Goal: Information Seeking & Learning: Learn about a topic

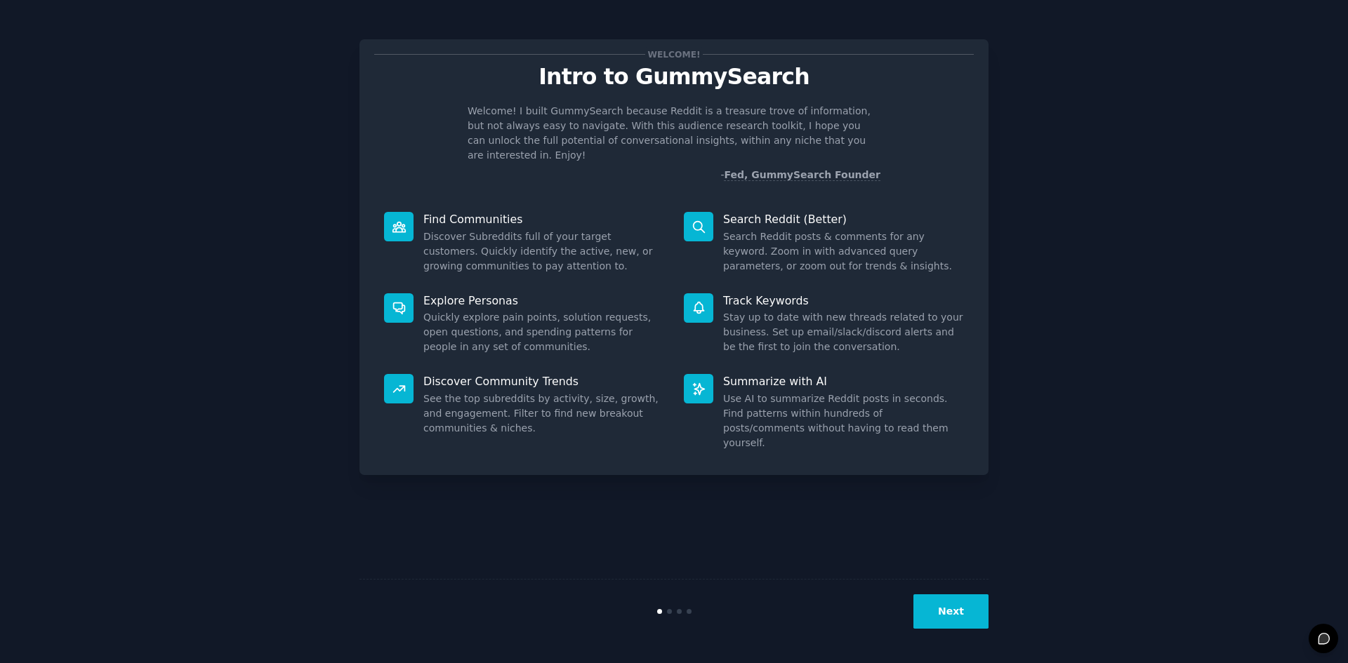
click at [956, 604] on button "Next" at bounding box center [950, 612] width 75 height 34
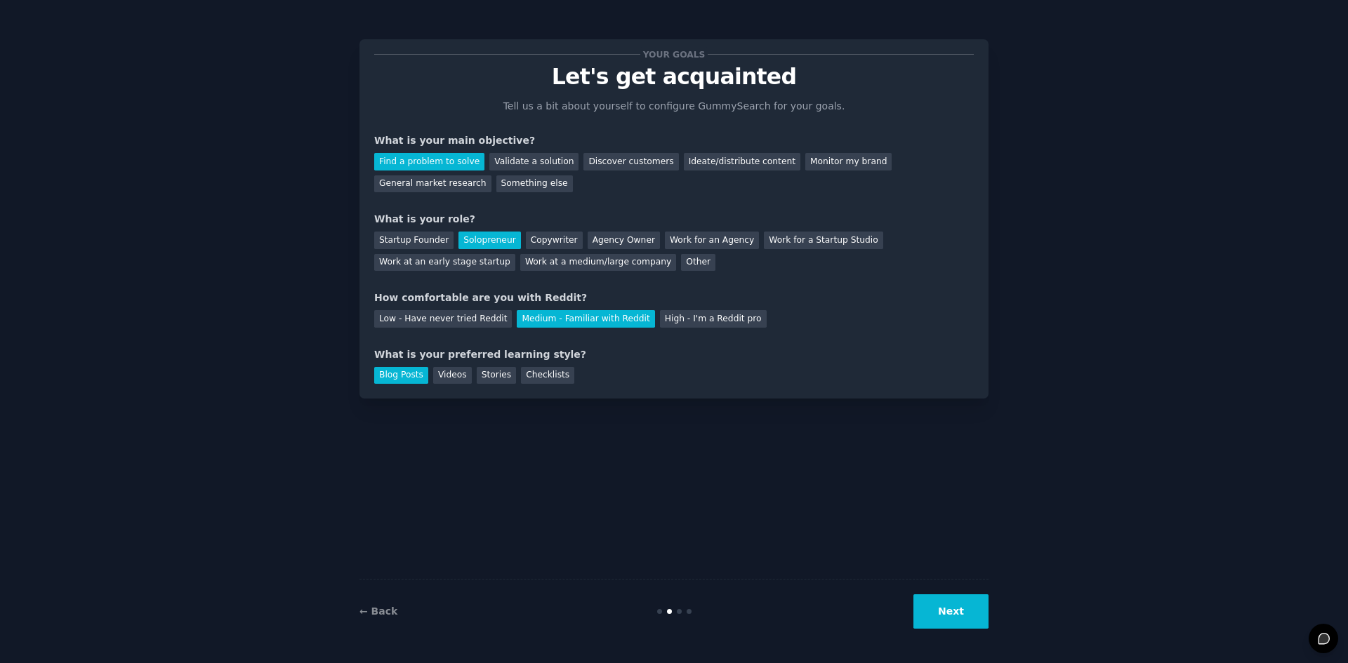
click at [957, 604] on button "Next" at bounding box center [950, 612] width 75 height 34
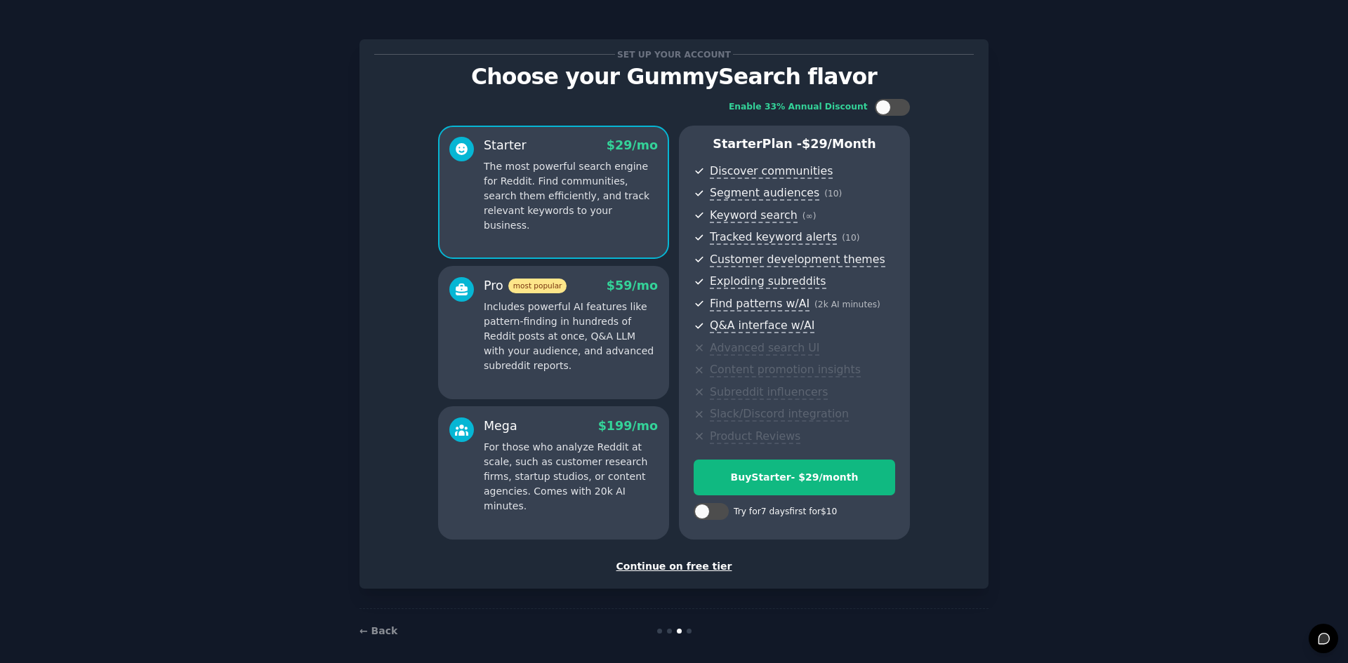
click at [560, 314] on p "Includes powerful AI features like pattern-finding in hundreds of Reddit posts …" at bounding box center [571, 337] width 174 height 74
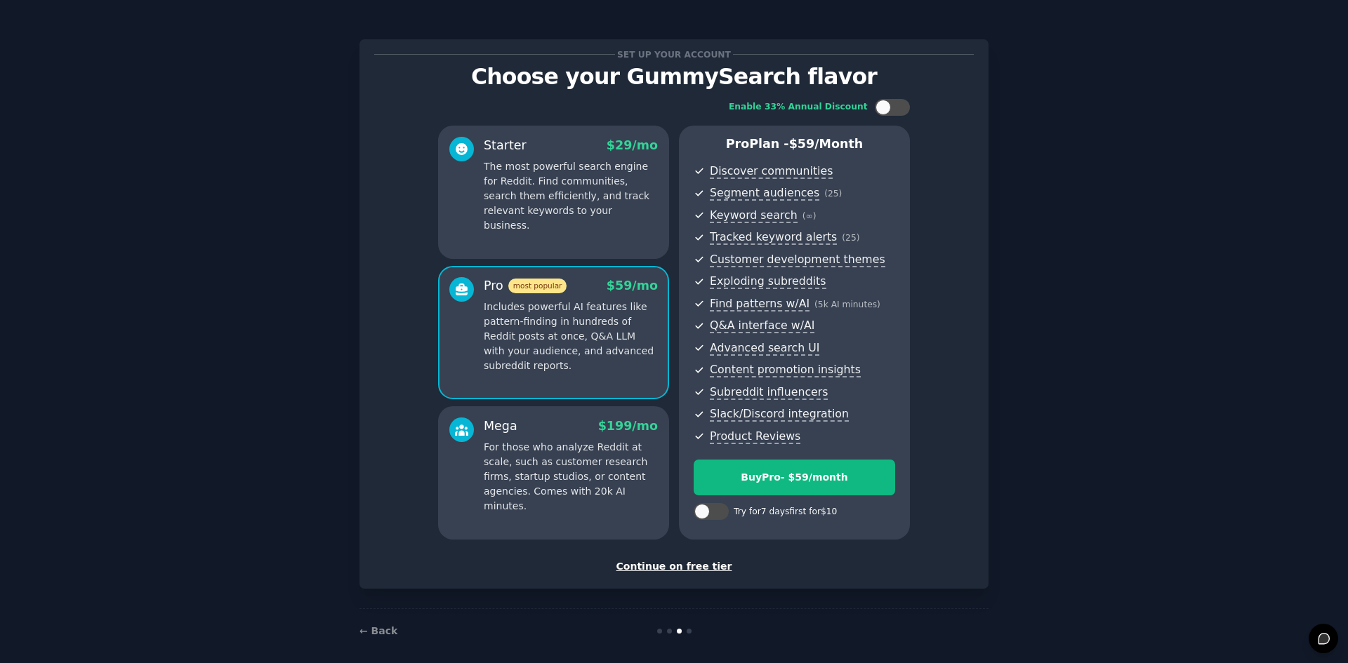
click at [783, 515] on div "Try for 7 days first for $10" at bounding box center [785, 512] width 103 height 13
click at [717, 522] on div at bounding box center [710, 513] width 35 height 21
click at [715, 515] on div at bounding box center [710, 511] width 35 height 17
checkbox input "true"
click at [784, 491] on button "Try Pro for $10" at bounding box center [793, 478] width 201 height 36
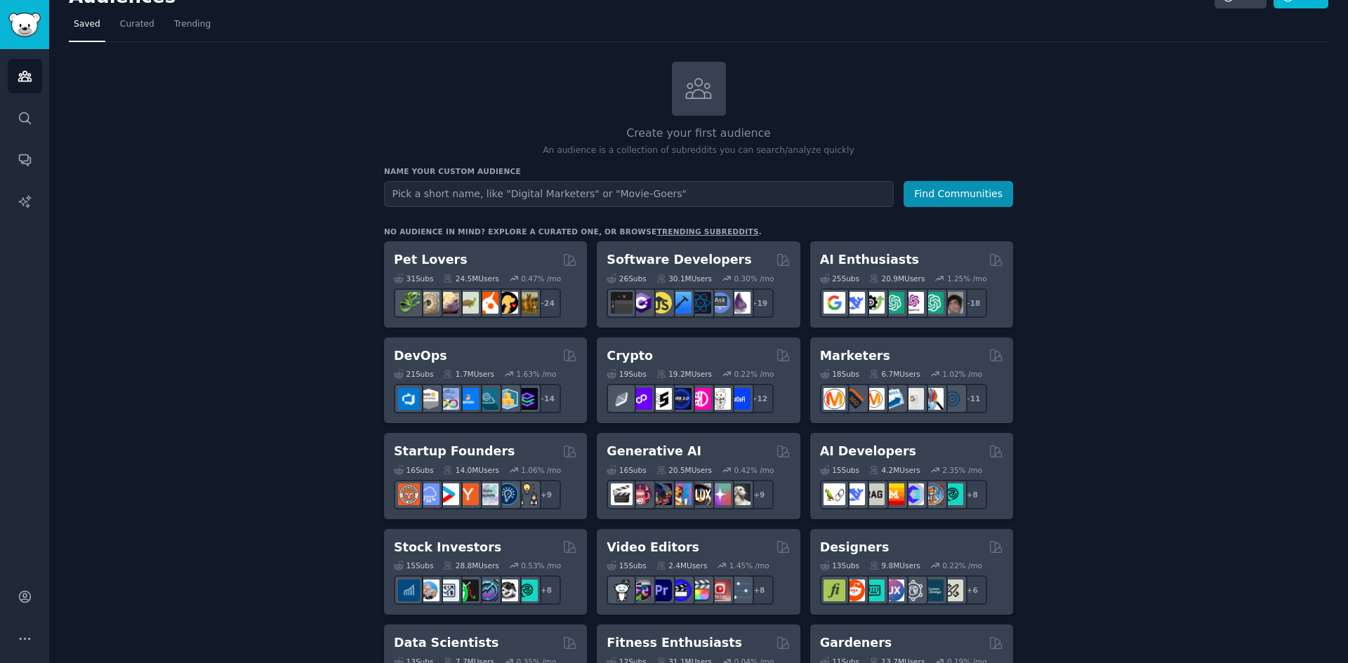
scroll to position [211, 0]
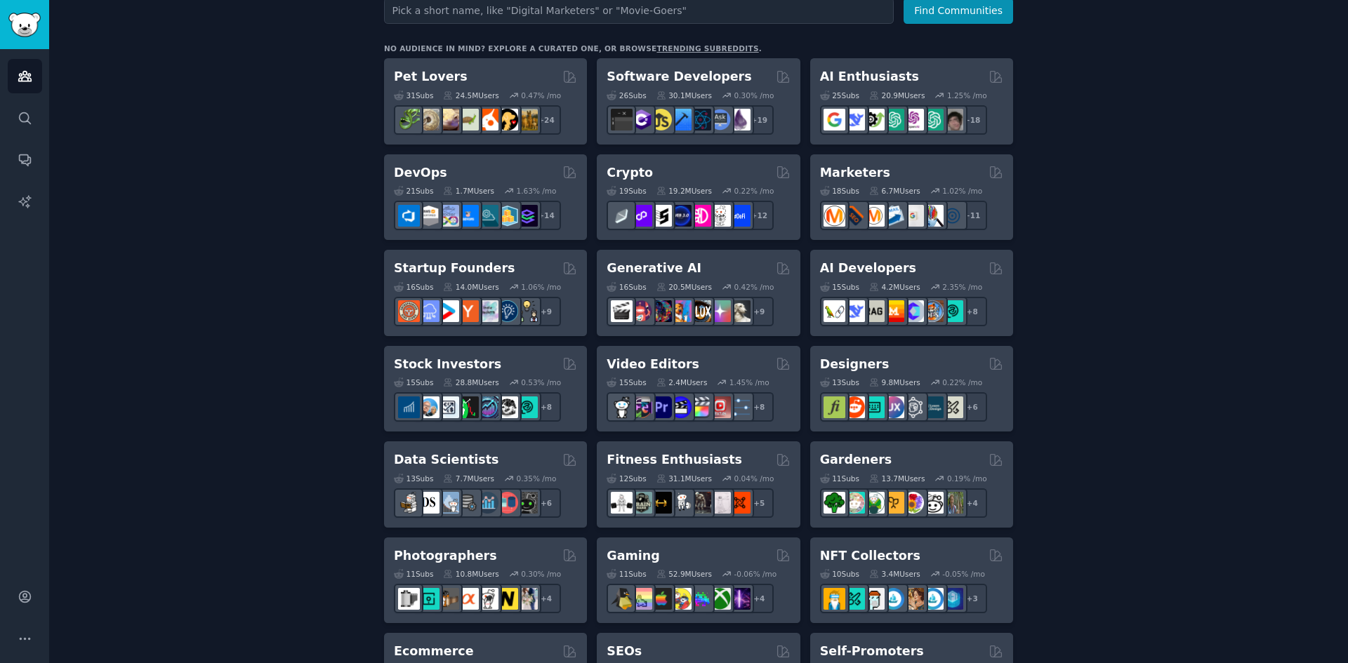
click at [1075, 444] on div "Create your first audience An audience is a collection of subreddits you can se…" at bounding box center [698, 643] width 1259 height 1529
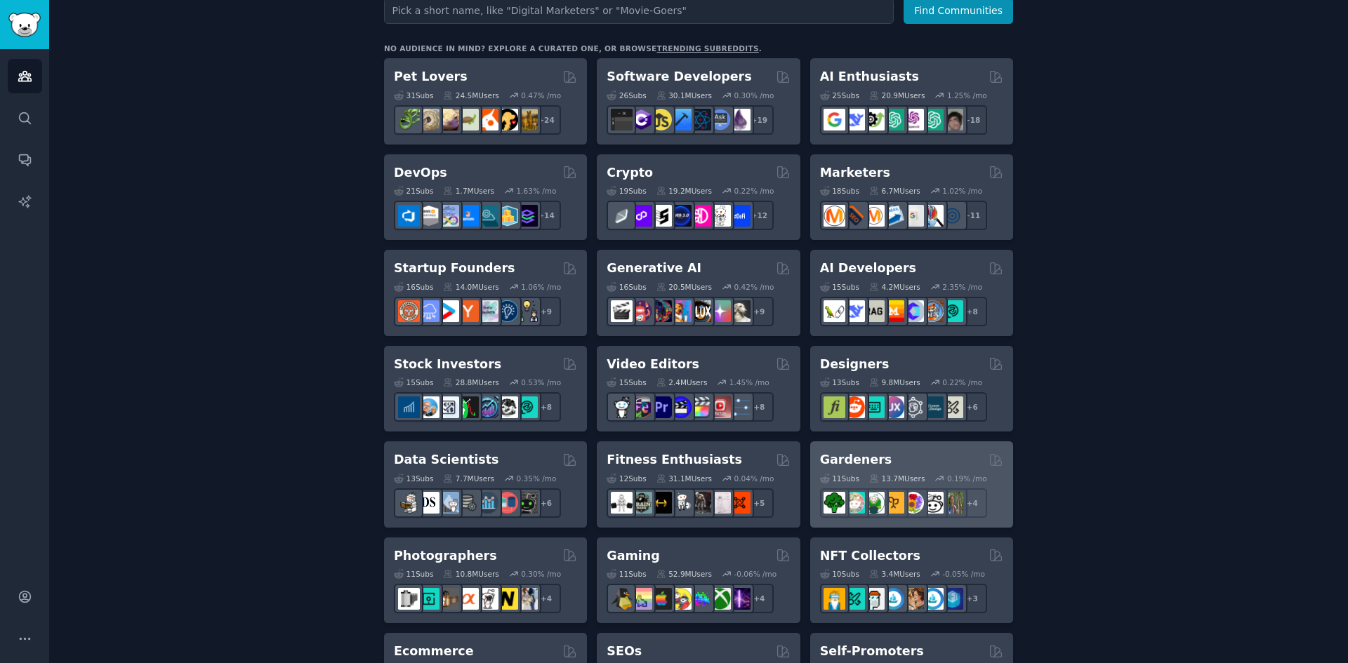
click at [969, 458] on div "Gardeners Curated by GummySearch" at bounding box center [911, 460] width 183 height 18
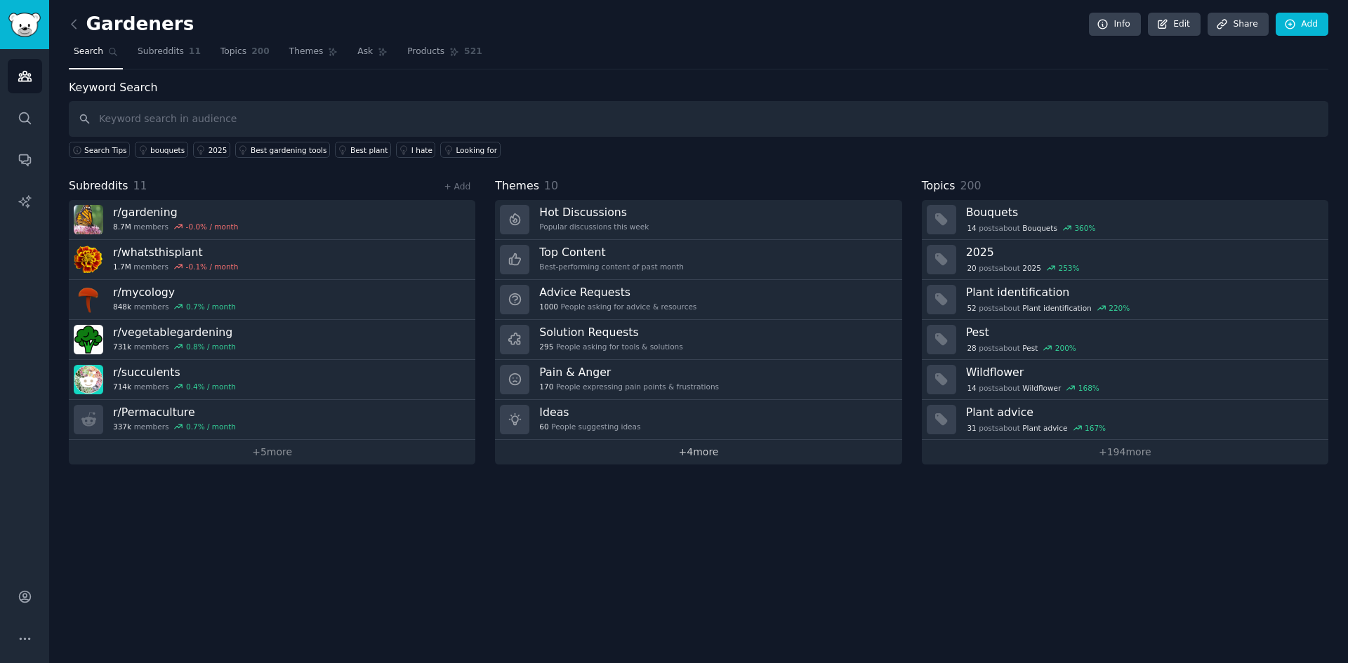
click at [707, 451] on link "+ 4 more" at bounding box center [698, 452] width 406 height 25
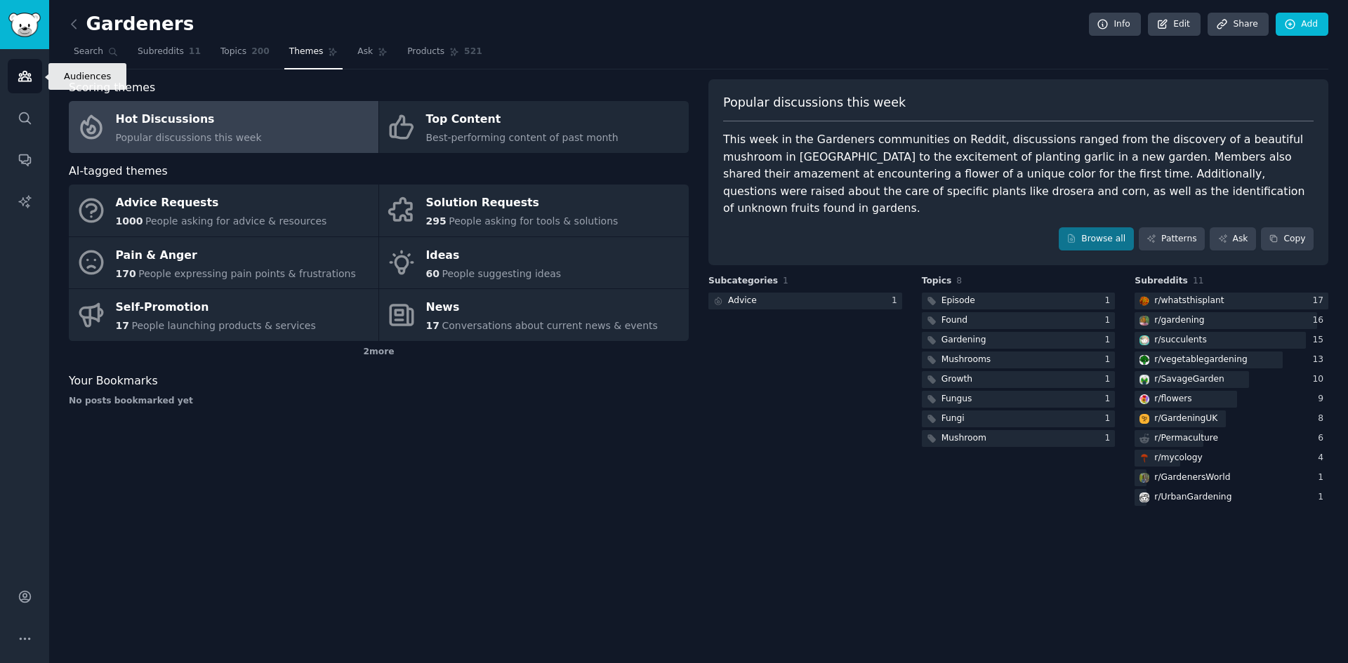
click at [21, 61] on link "Audiences" at bounding box center [25, 76] width 34 height 34
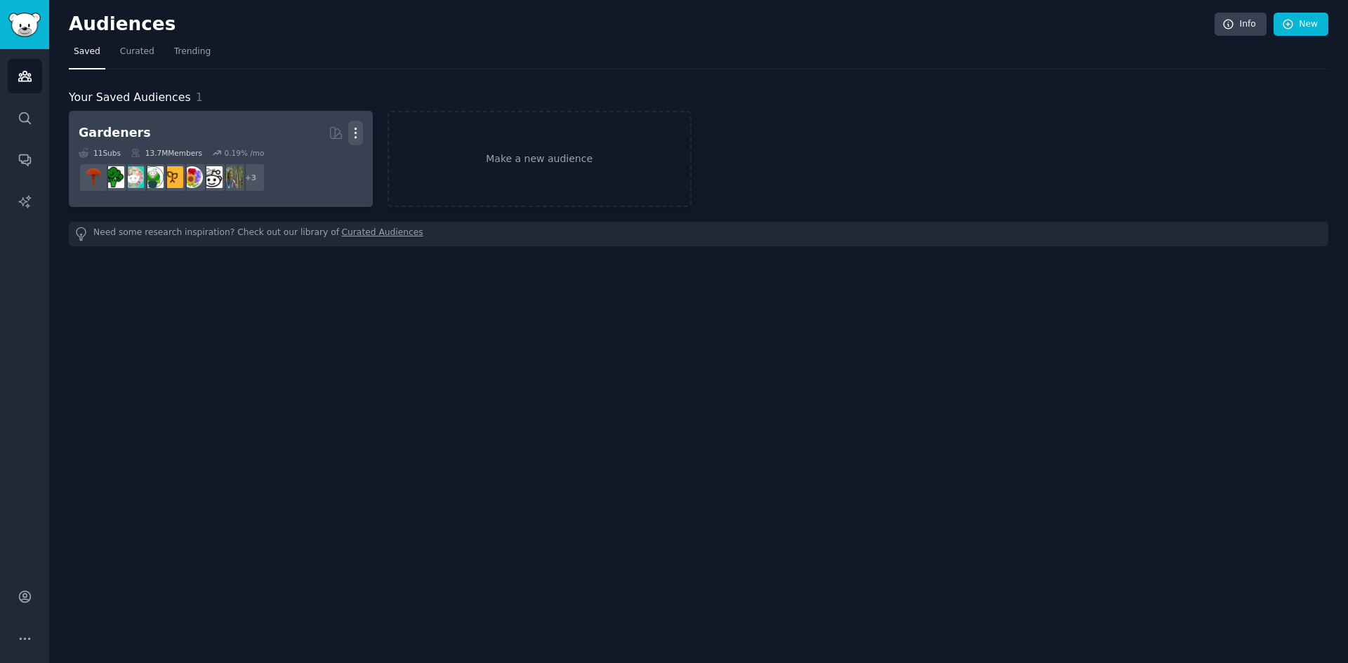
click at [361, 131] on icon "button" at bounding box center [355, 133] width 15 height 15
click at [303, 173] on div "Delete" at bounding box center [307, 162] width 67 height 29
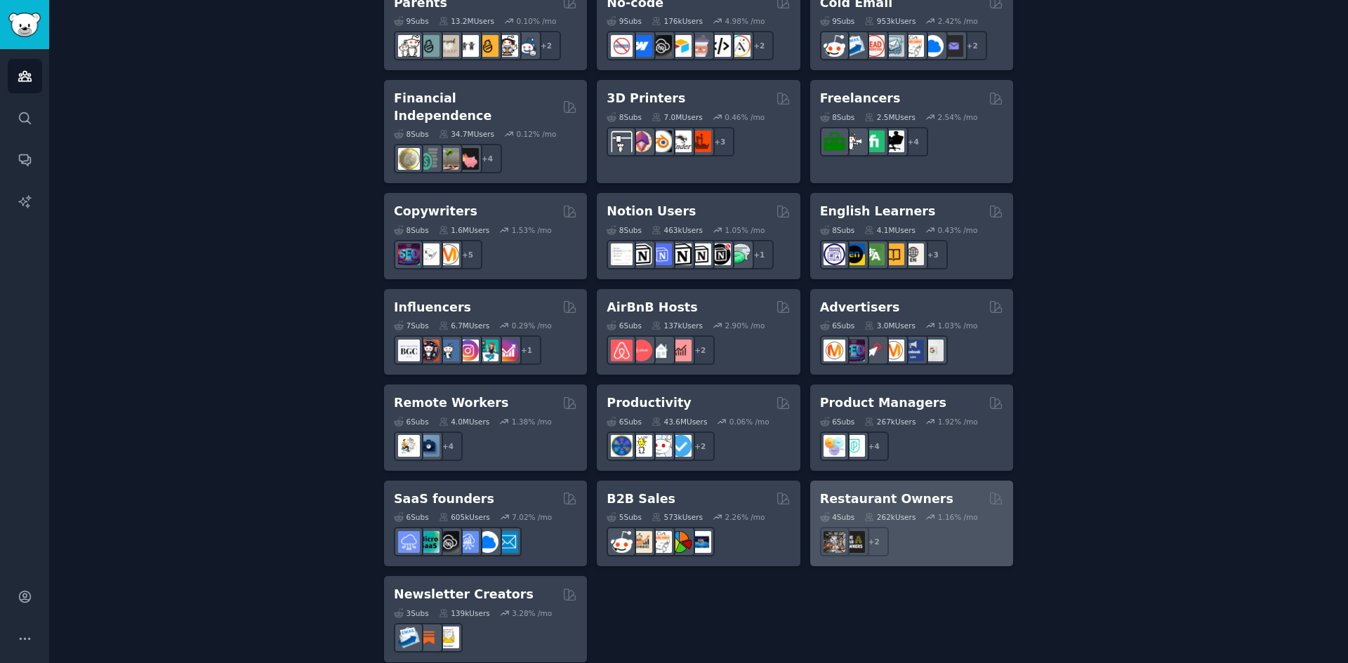
scroll to position [956, 0]
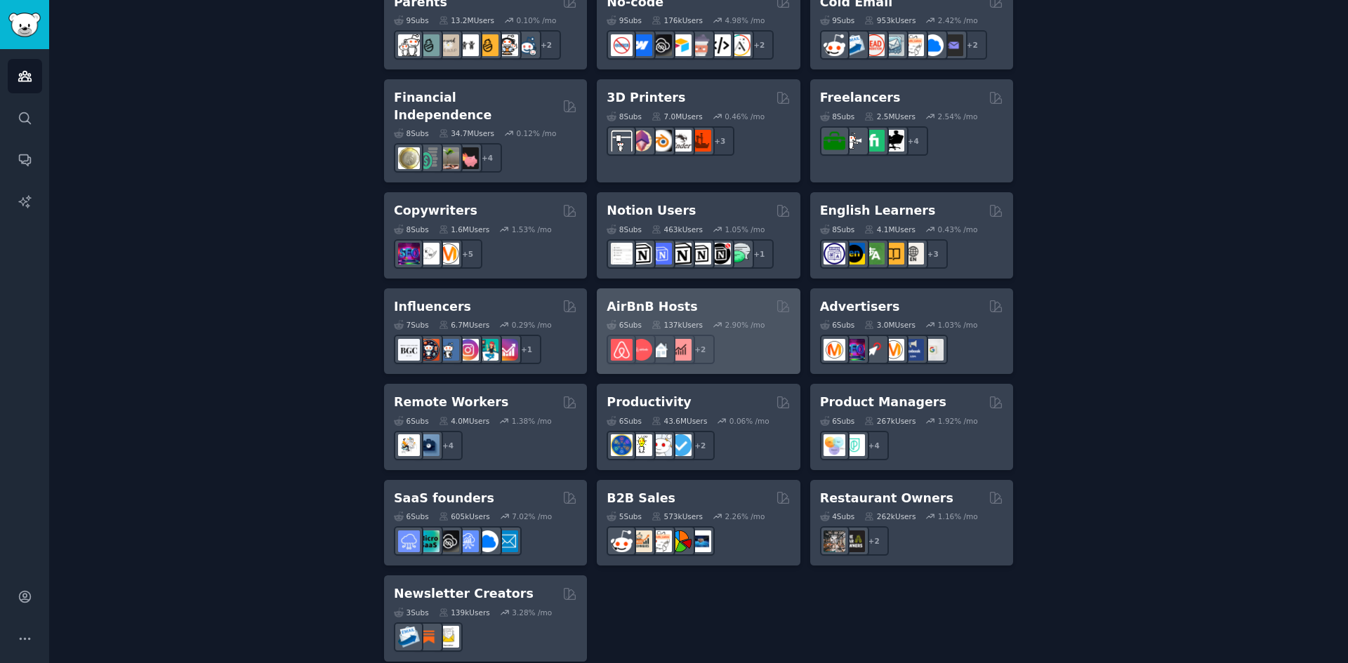
click at [737, 298] on div "AirBnB Hosts Curated by GummySearch" at bounding box center [697, 307] width 183 height 18
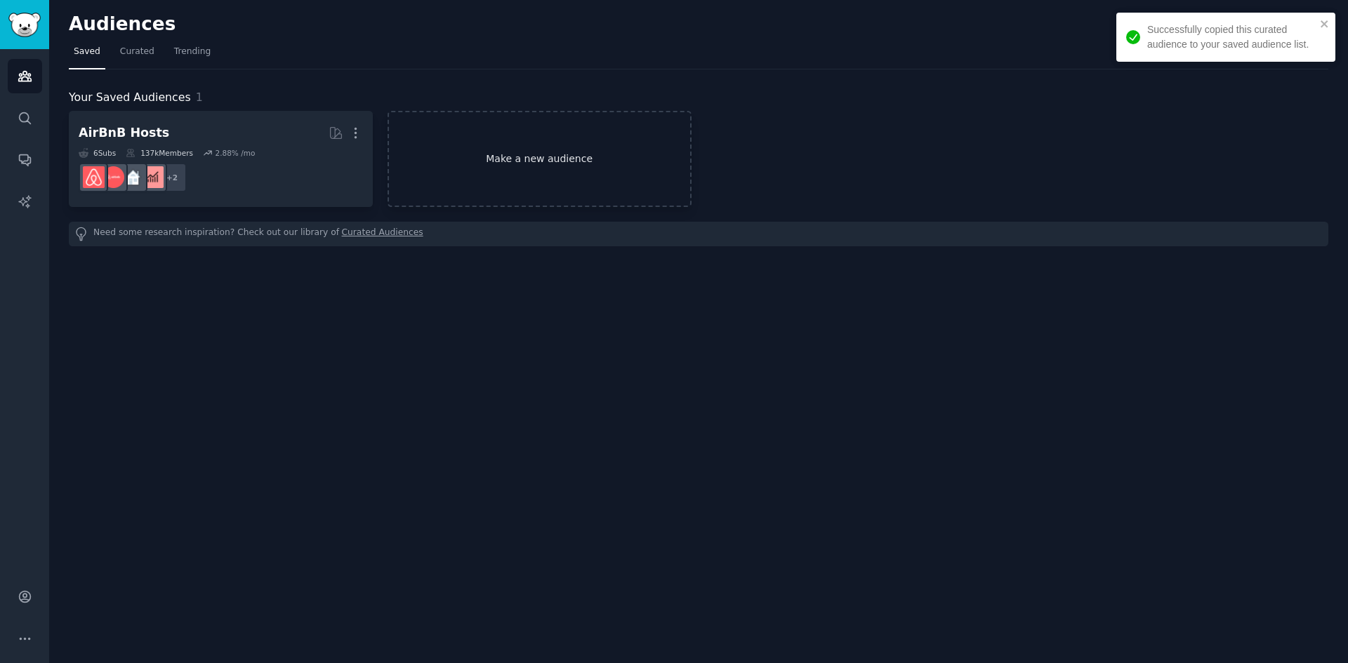
click at [494, 151] on link "Make a new audience" at bounding box center [539, 159] width 304 height 96
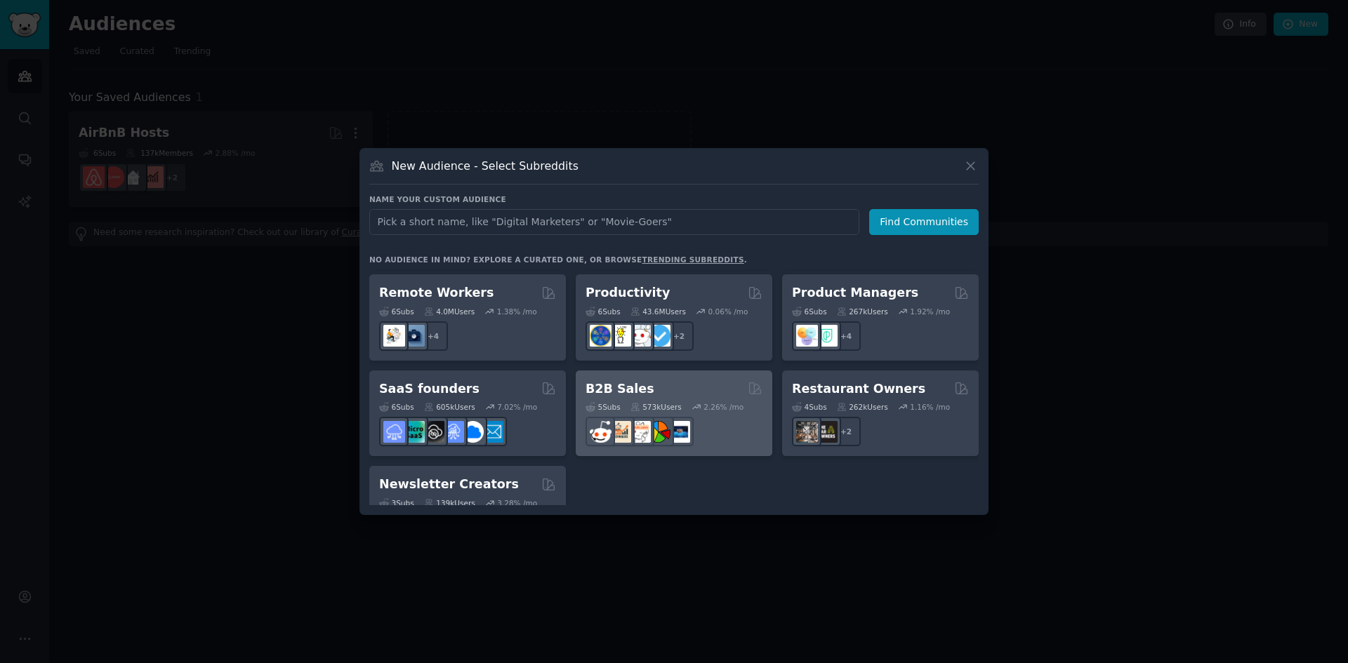
scroll to position [1025, 0]
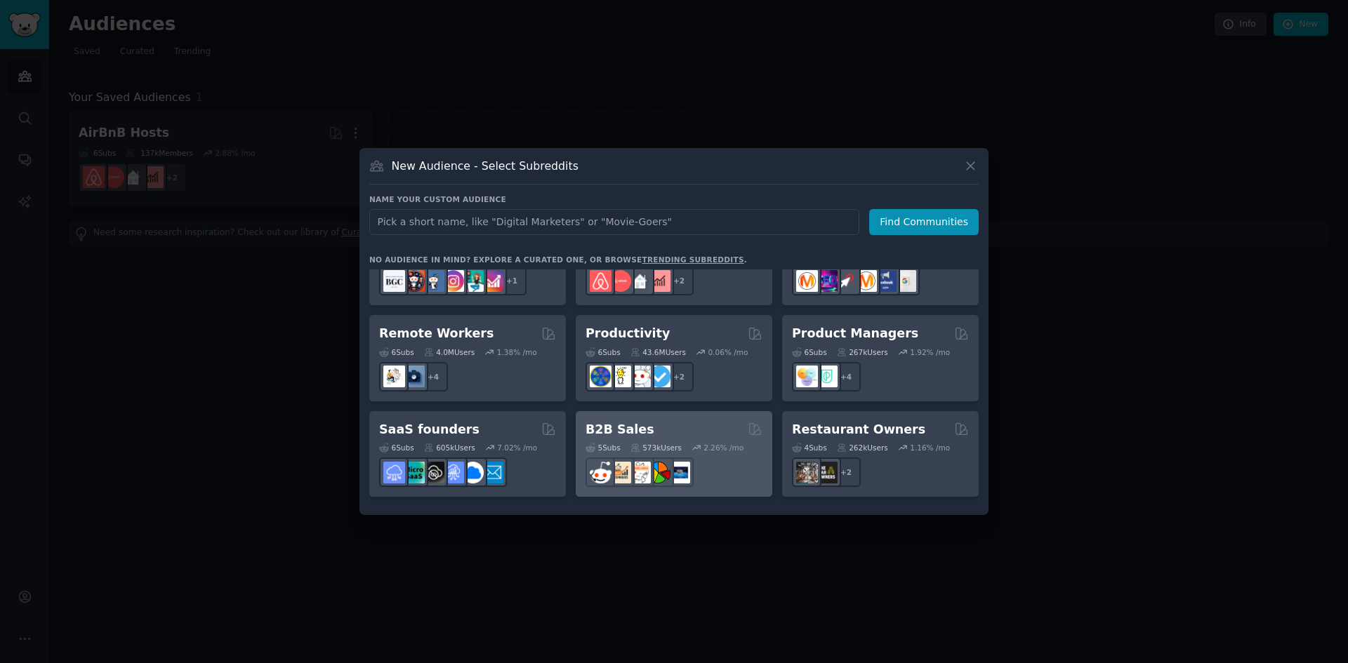
click at [734, 421] on div "B2B Sales" at bounding box center [673, 430] width 177 height 18
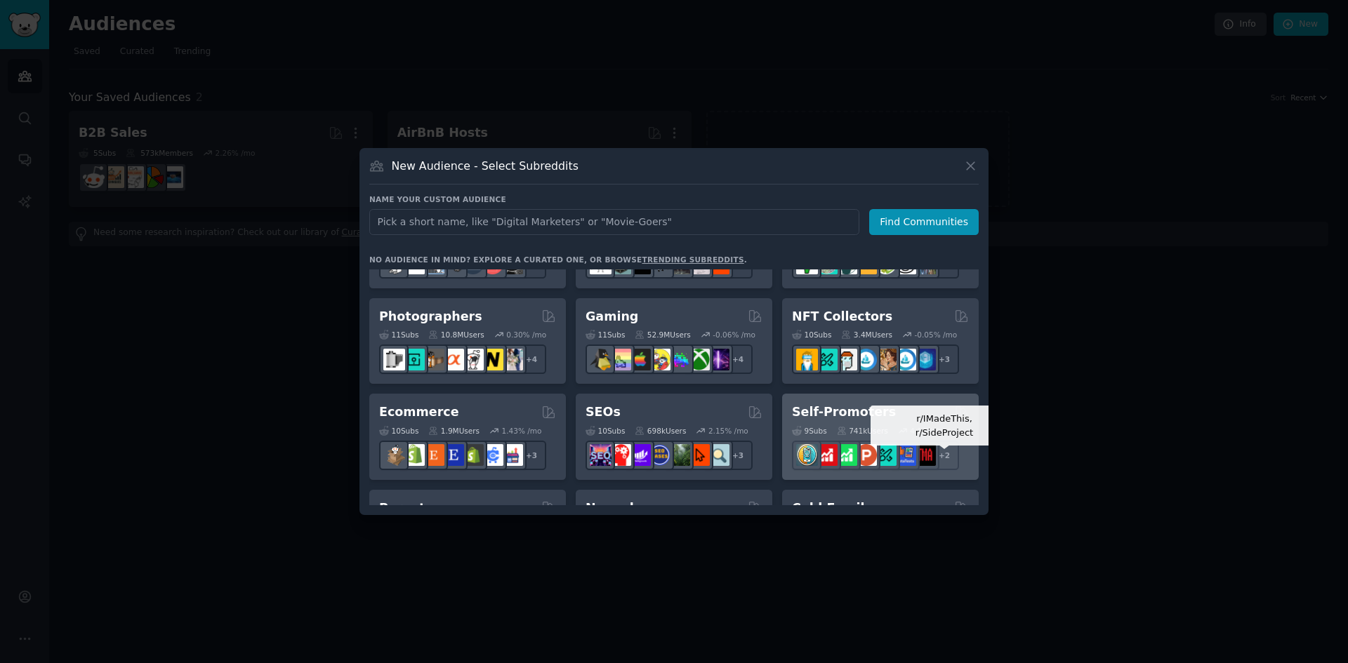
scroll to position [491, 0]
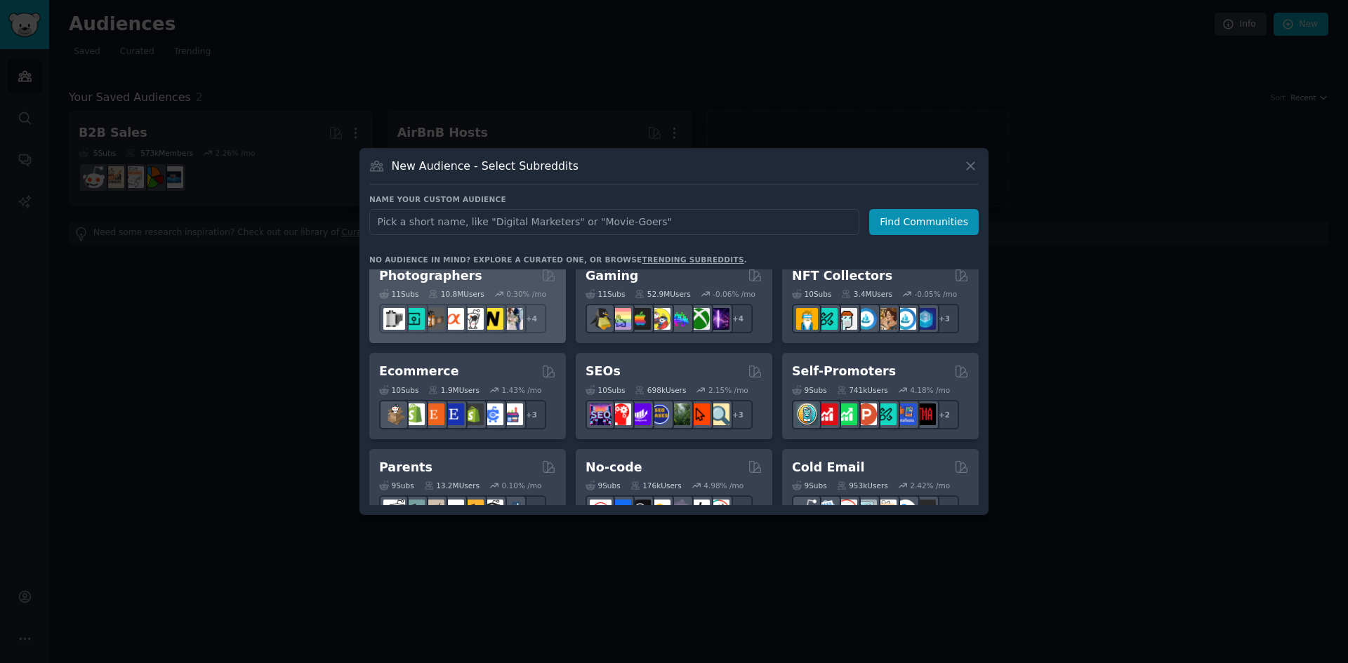
click at [558, 321] on div "Photographers 11 Sub s 10.8M Users 0.30 % /mo r/Beginning_Photography, r/postpr…" at bounding box center [467, 301] width 197 height 86
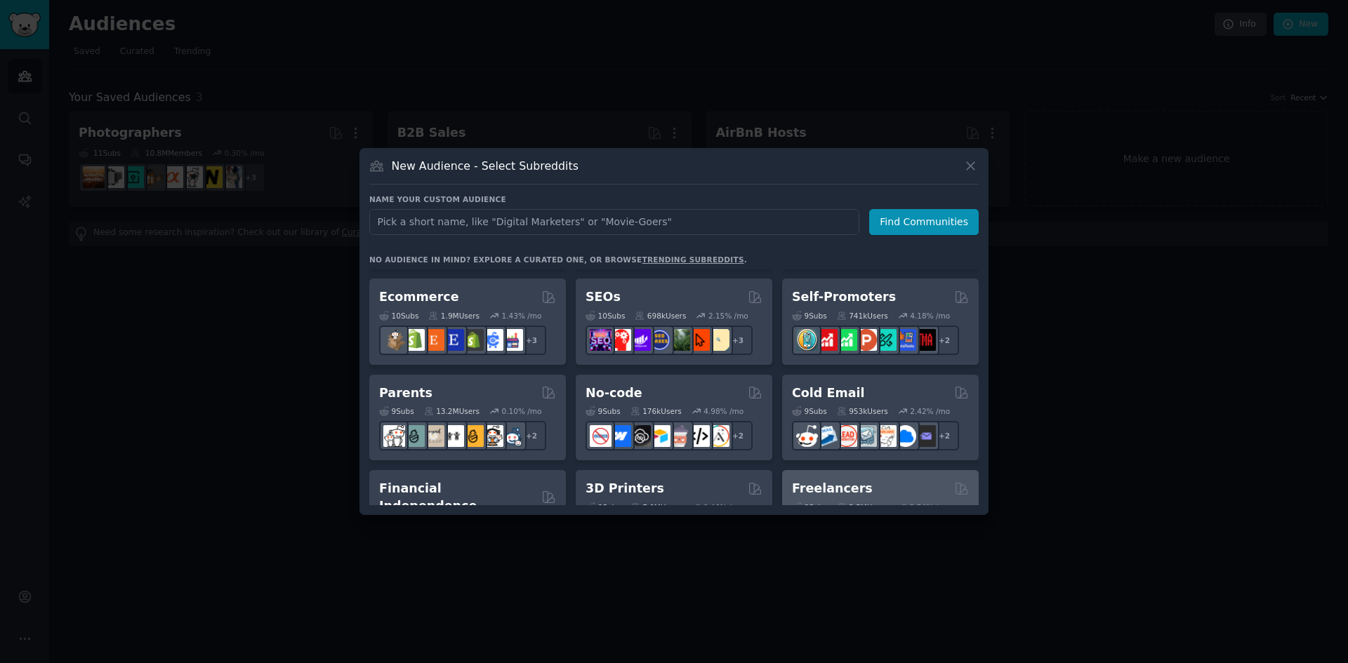
scroll to position [632, 0]
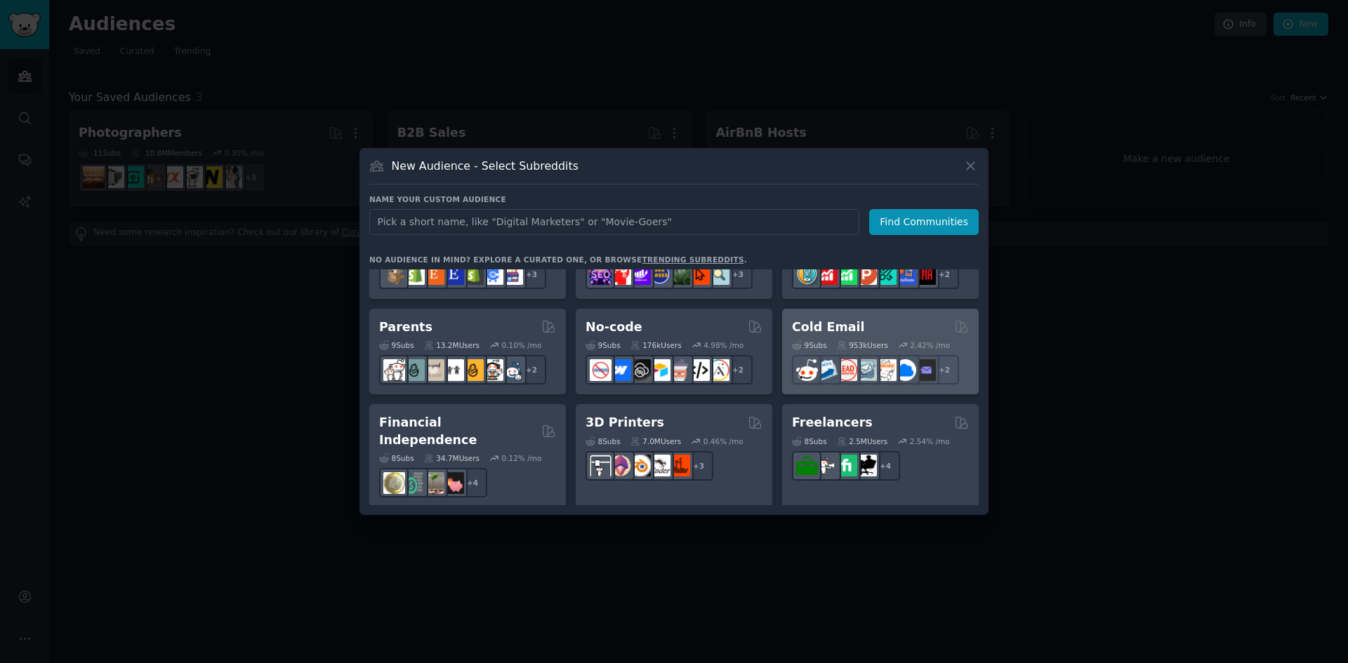
click at [910, 333] on div "Cold Email" at bounding box center [880, 328] width 177 height 18
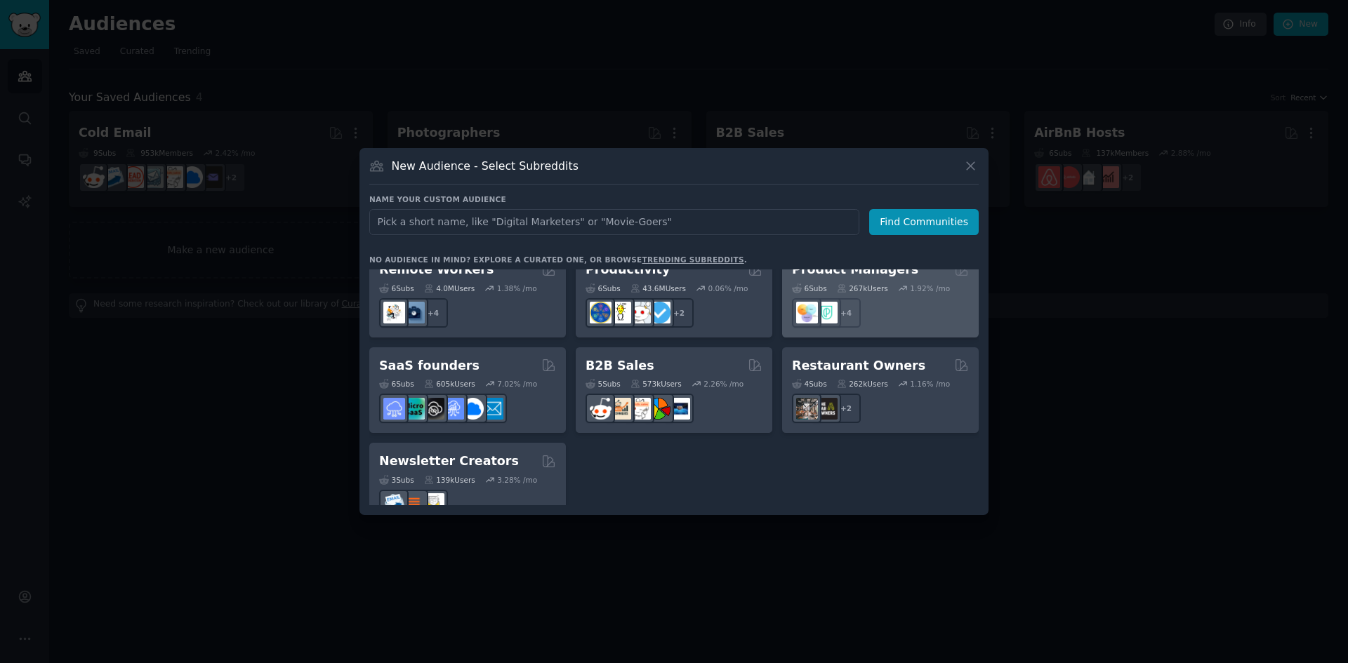
scroll to position [1096, 0]
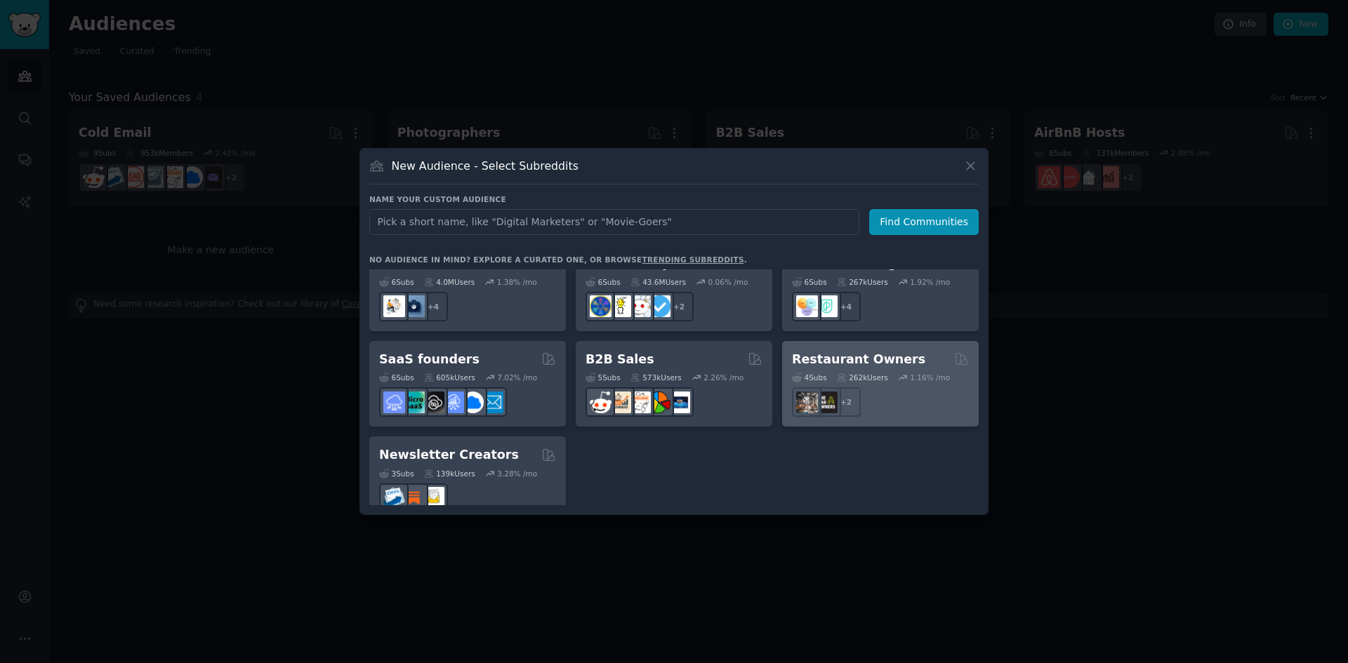
click at [948, 351] on div "Restaurant Owners Curated by GummySearch" at bounding box center [880, 360] width 177 height 18
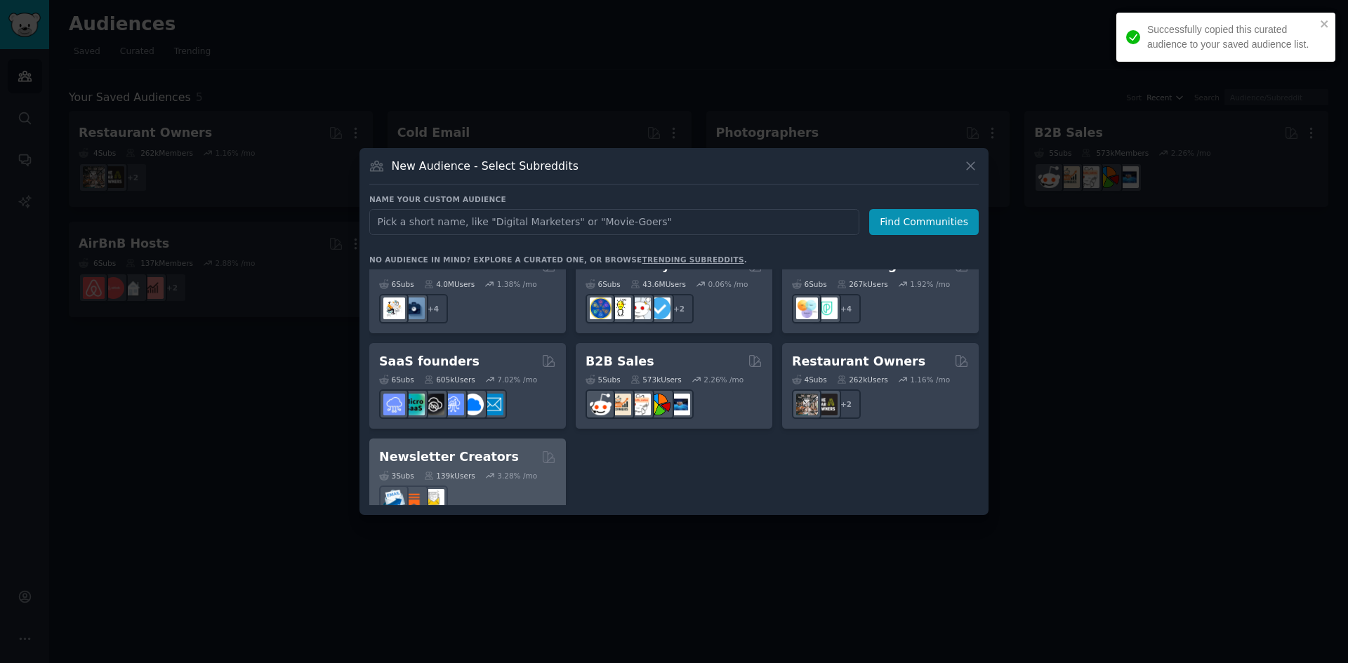
scroll to position [1096, 0]
click at [457, 446] on h2 "Newsletter Creators" at bounding box center [449, 455] width 140 height 18
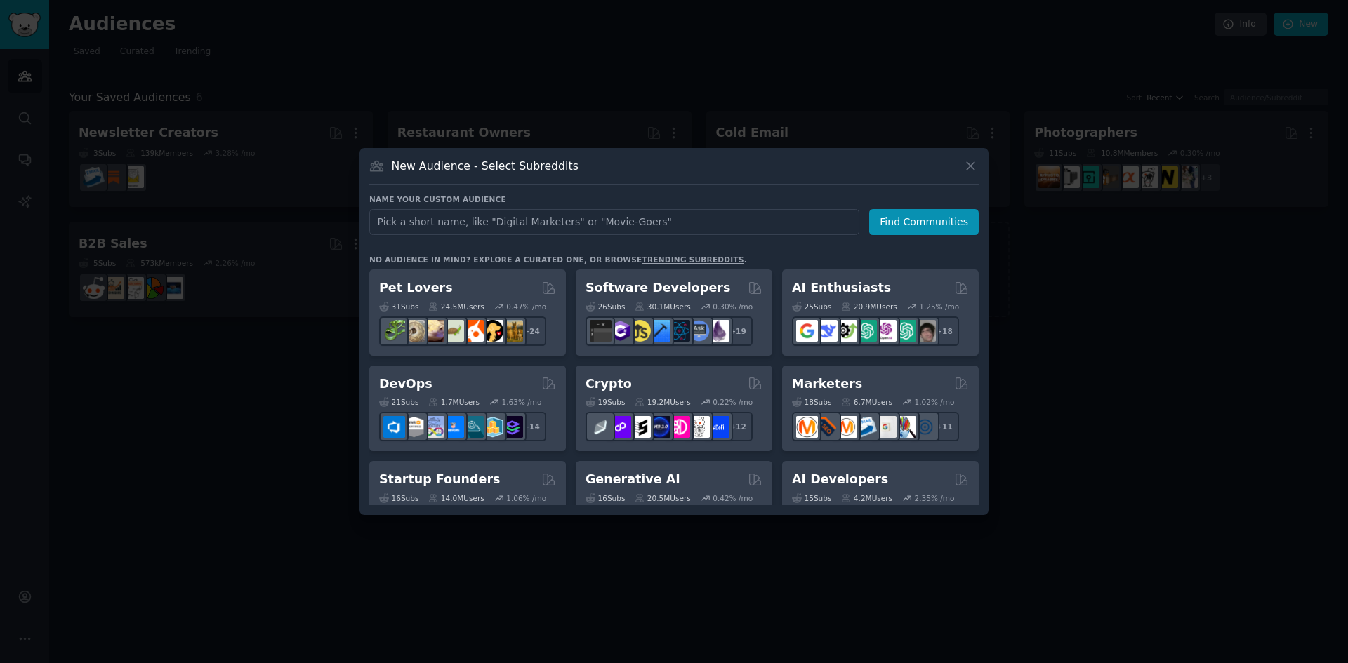
click at [1082, 374] on div at bounding box center [674, 331] width 1348 height 663
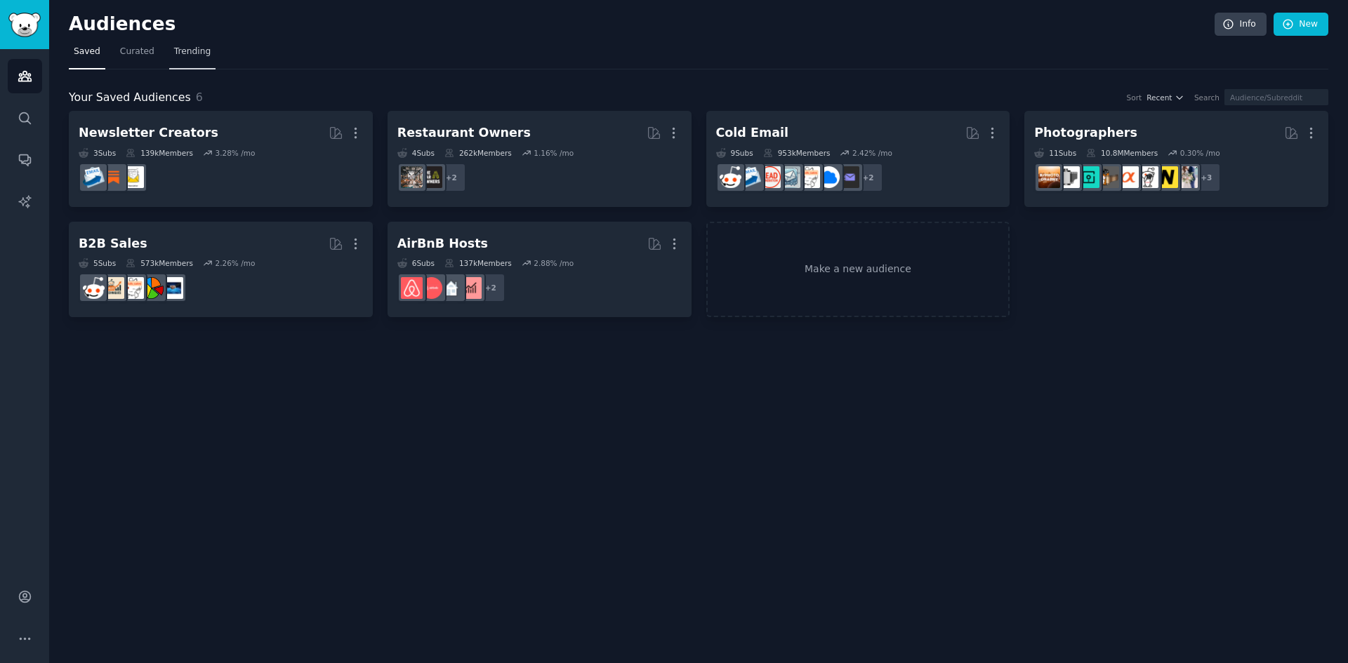
click at [190, 58] on span "Trending" at bounding box center [192, 52] width 36 height 13
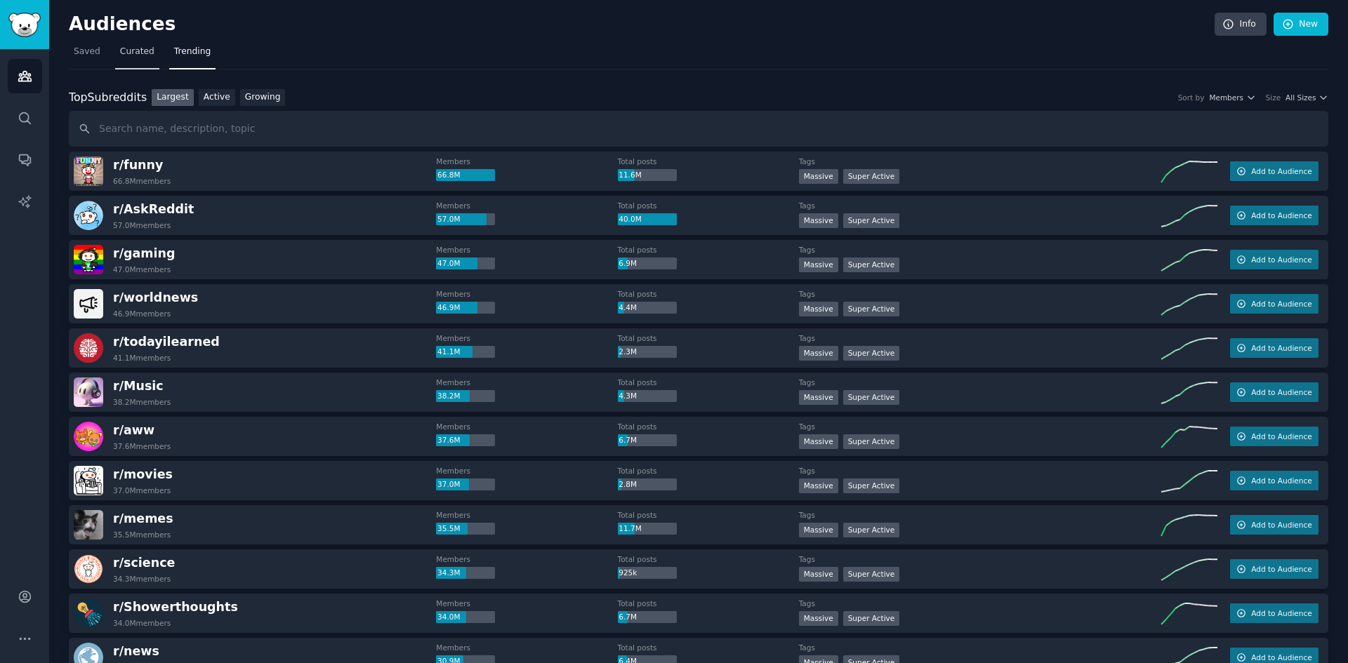
click at [140, 60] on link "Curated" at bounding box center [137, 55] width 44 height 29
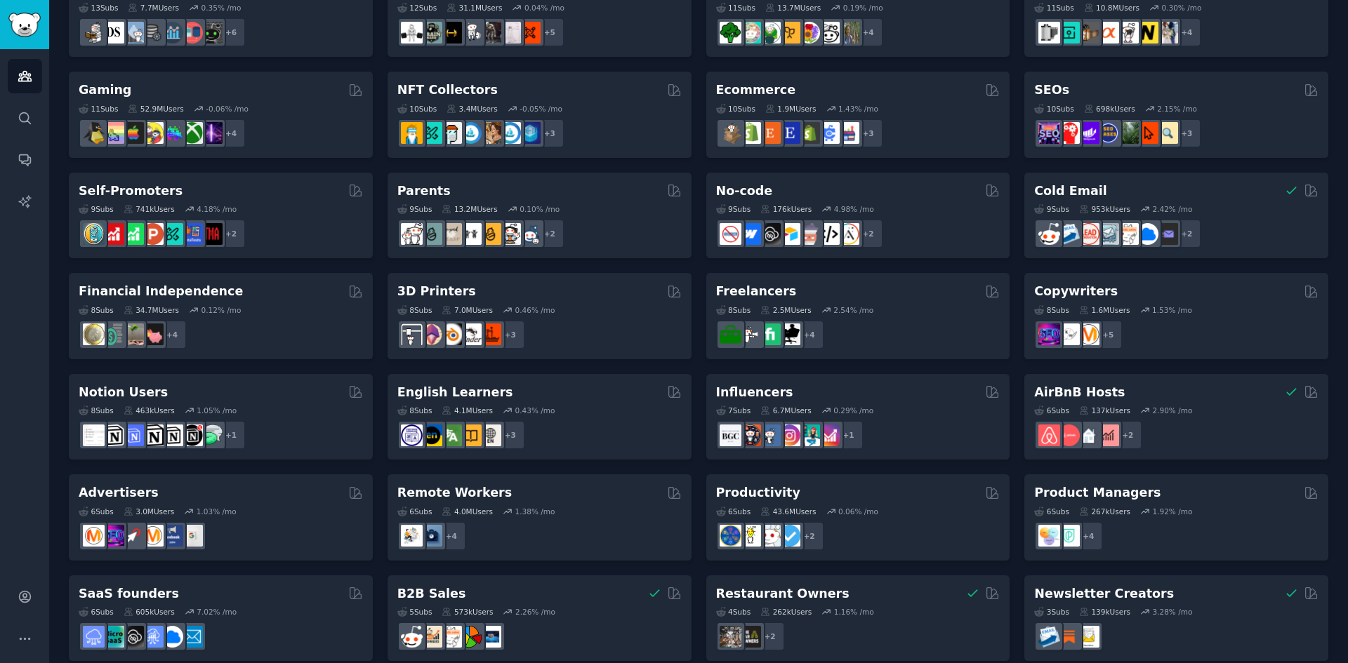
scroll to position [460, 0]
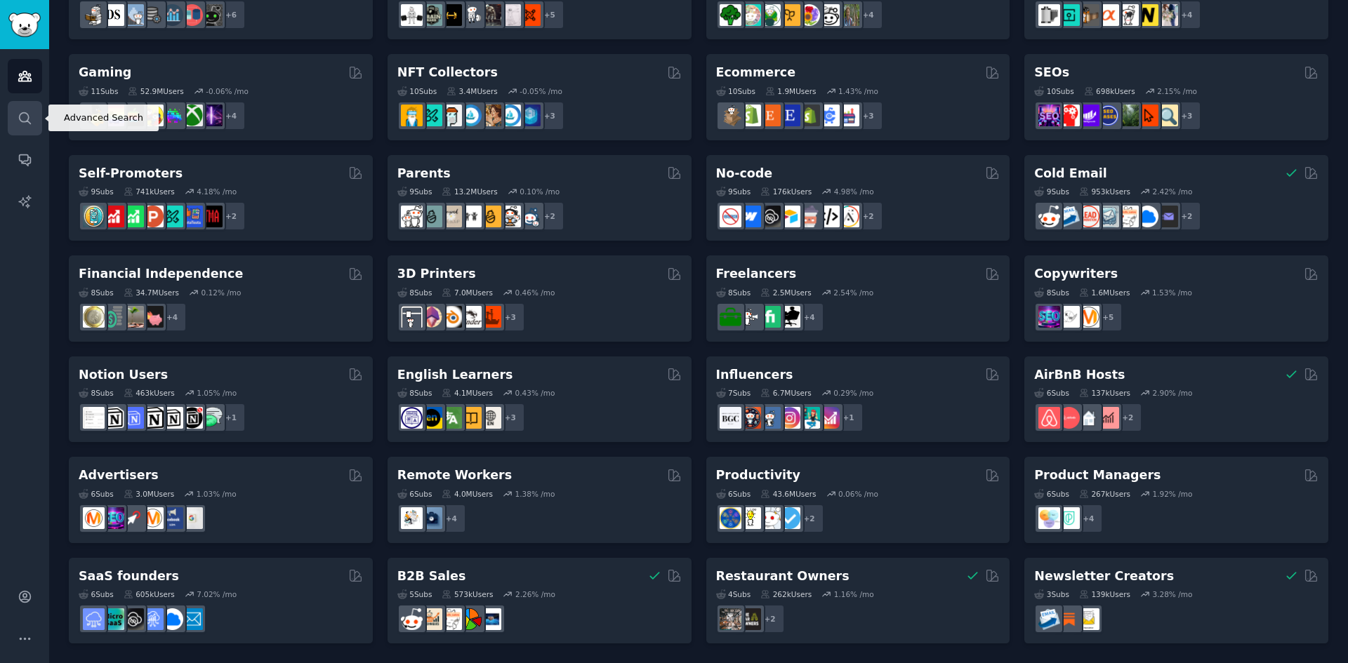
click at [25, 112] on icon "Sidebar" at bounding box center [24, 117] width 11 height 11
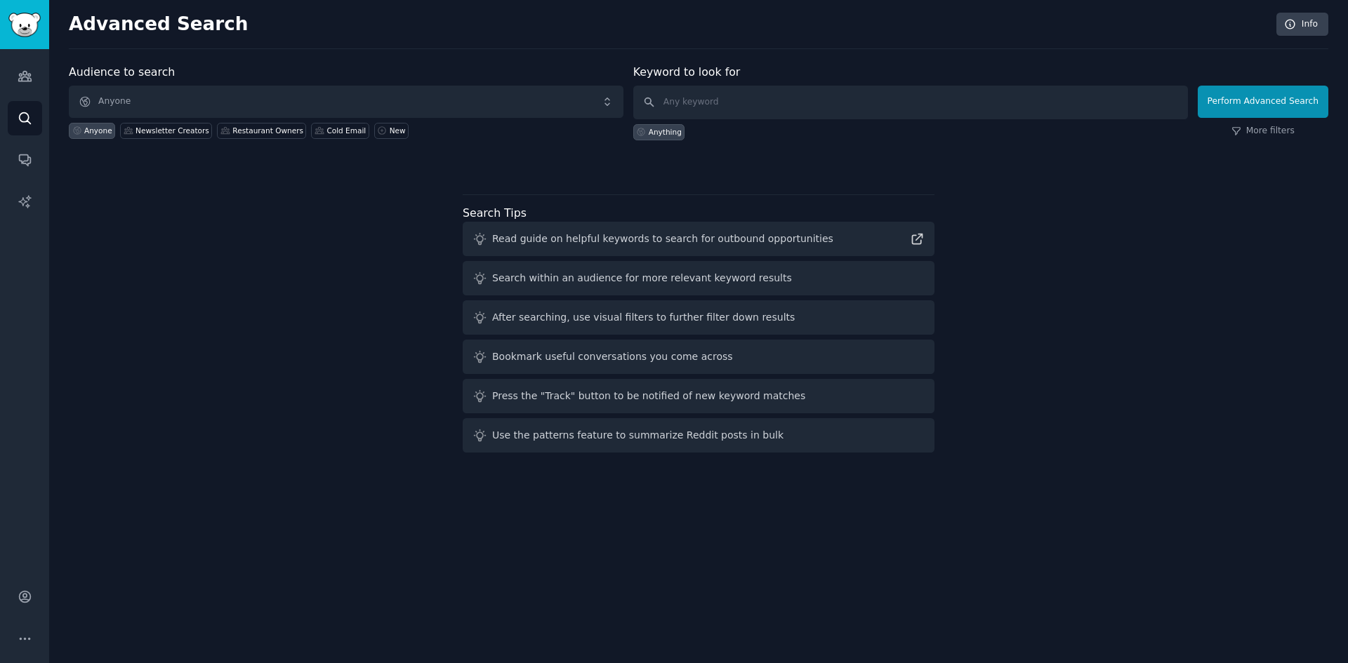
click at [1180, 632] on div "Advanced Search Info Audience to search Anyone Anyone Newsletter Creators Resta…" at bounding box center [698, 331] width 1299 height 663
click at [228, 93] on span "Anyone" at bounding box center [346, 102] width 555 height 32
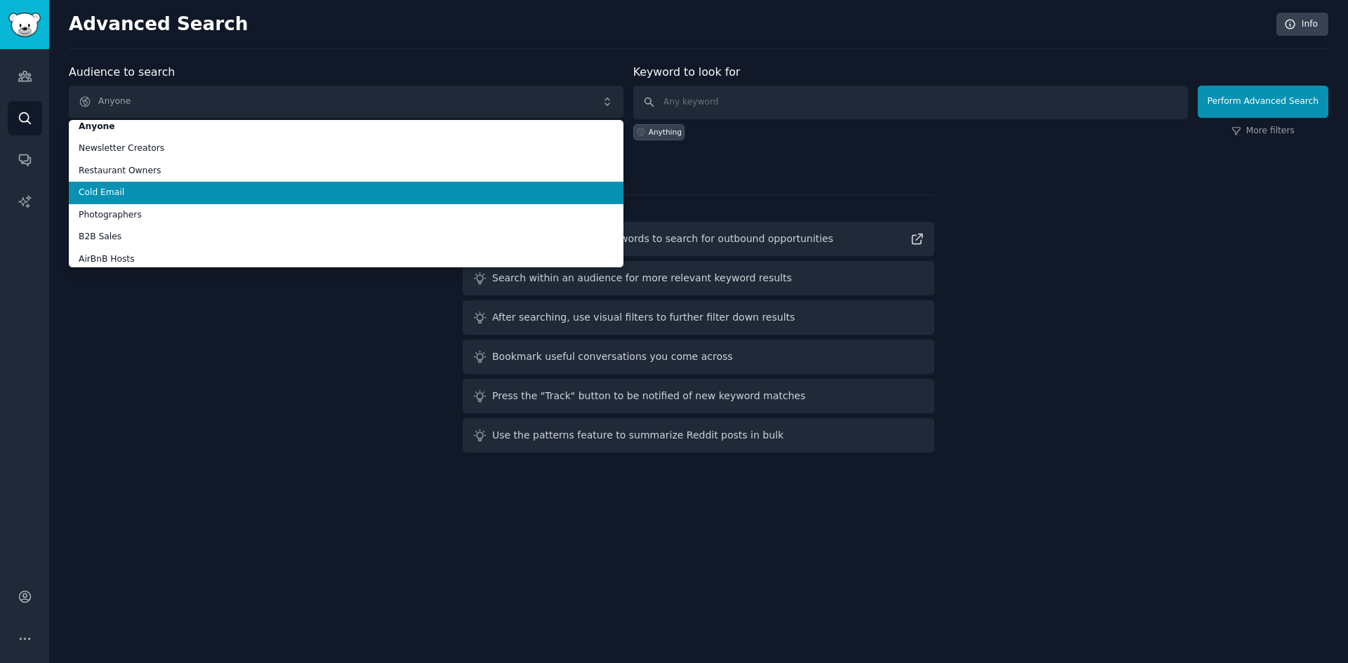
scroll to position [13, 0]
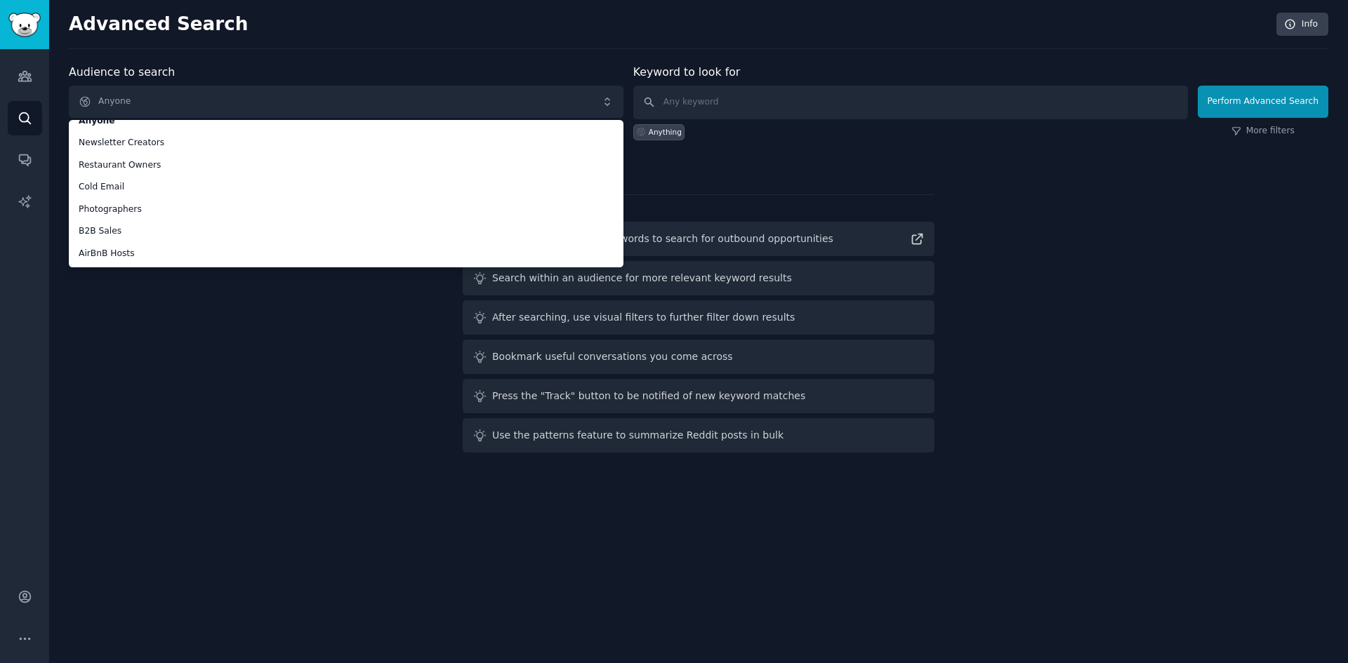
click at [163, 301] on div "Audience to search Anyone Anyone Newsletter Creators Restaurant Owners Cold Ema…" at bounding box center [698, 261] width 1259 height 394
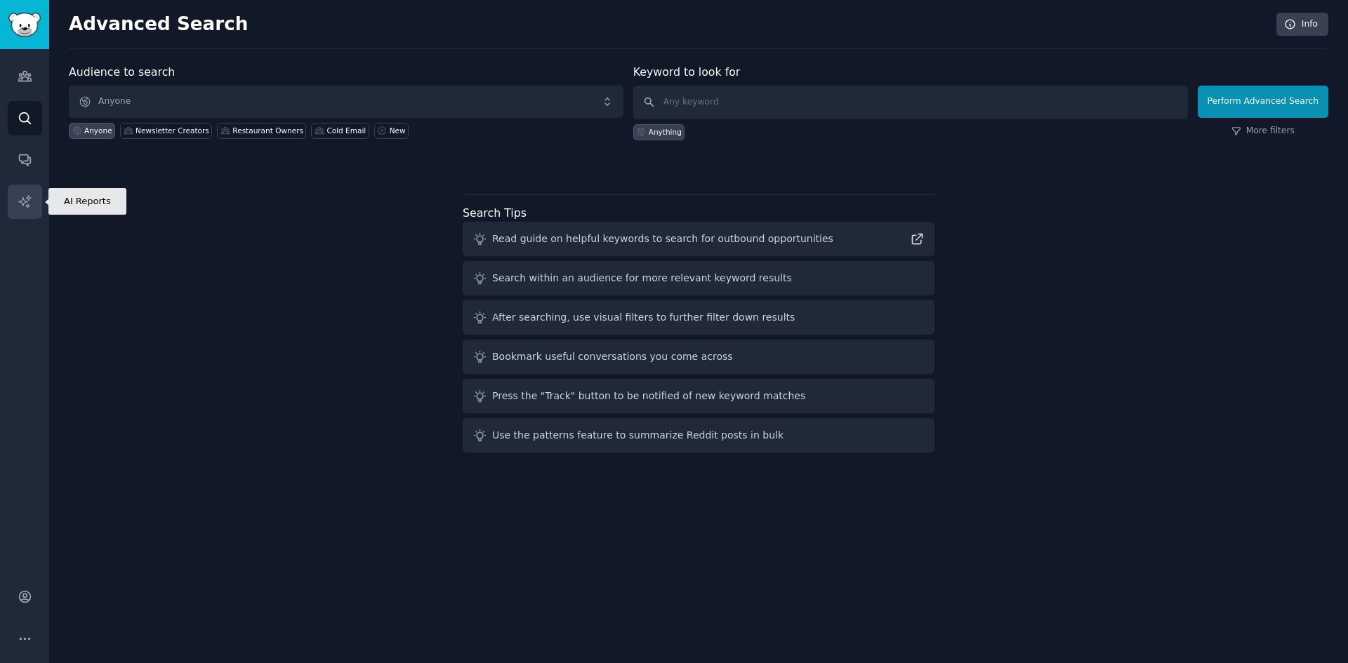
click at [22, 197] on icon "Sidebar" at bounding box center [25, 201] width 15 height 15
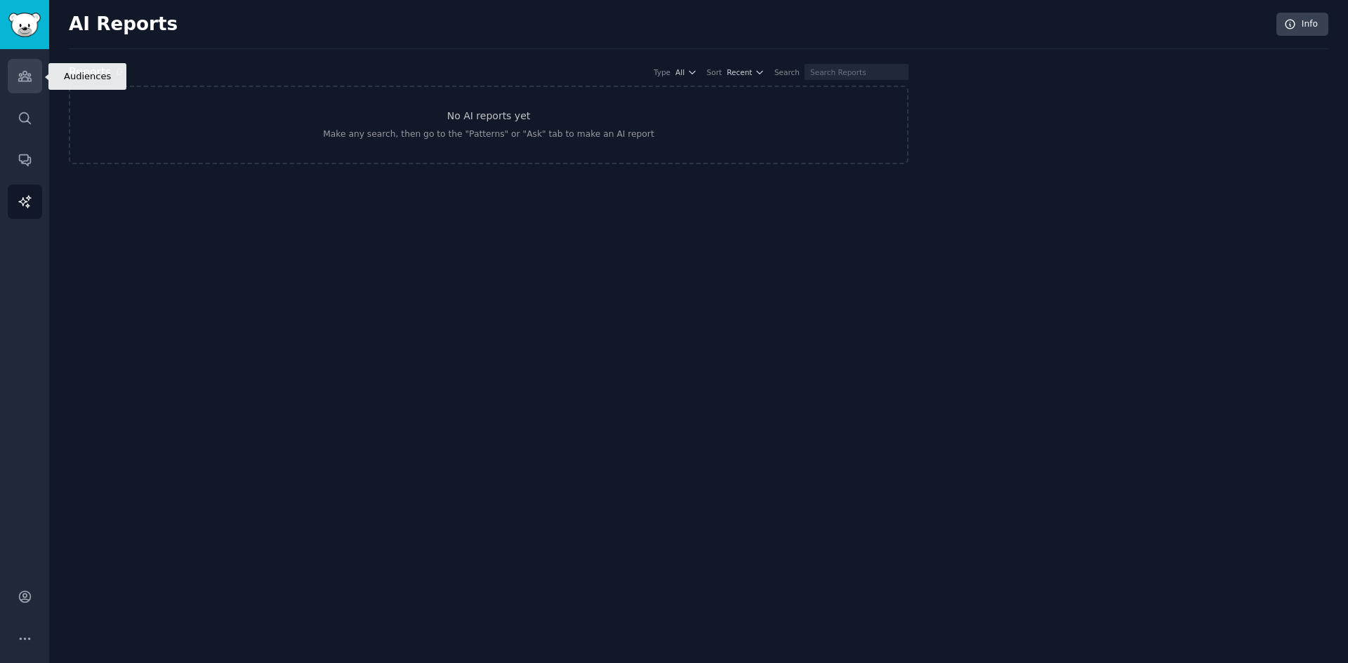
click at [39, 85] on link "Audiences" at bounding box center [25, 76] width 34 height 34
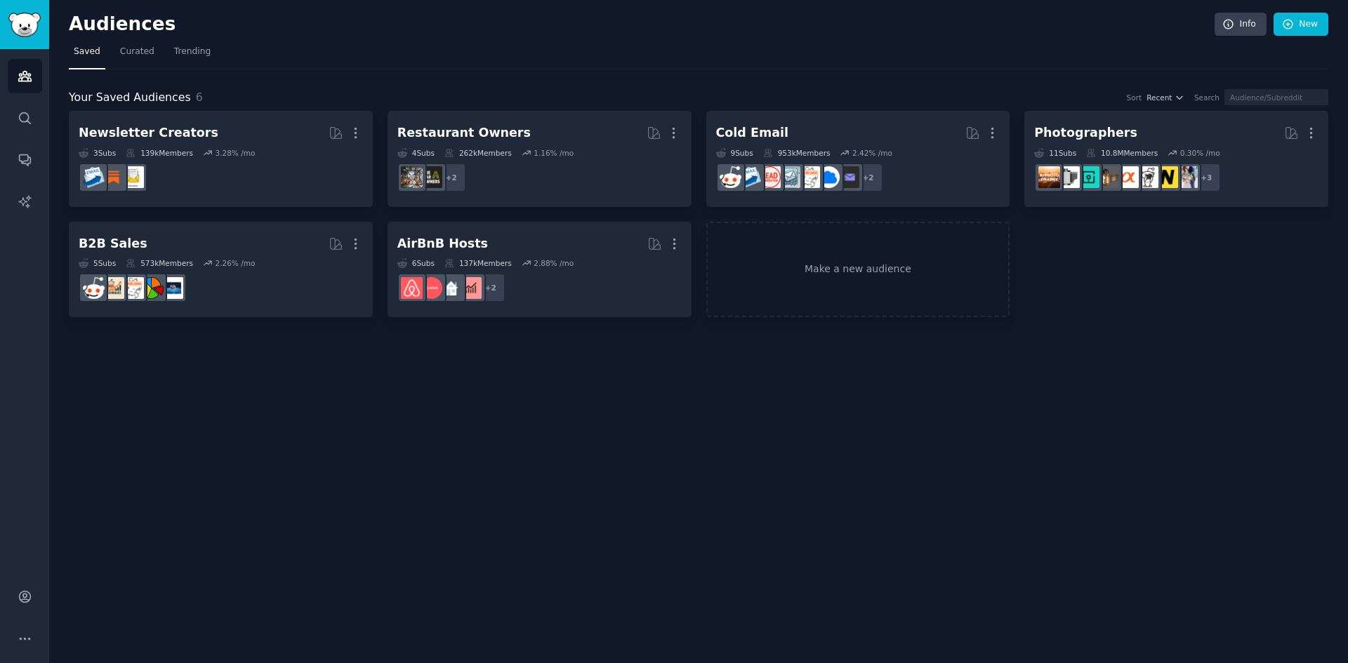
click at [1056, 525] on div "Audiences Info New Saved Curated Trending Your Saved Audiences 6 Sort Recent Se…" at bounding box center [698, 331] width 1299 height 663
click at [432, 416] on div "Audiences Info New Saved Curated Trending Your Saved Audiences 6 Sort Recent Se…" at bounding box center [698, 331] width 1299 height 663
click at [616, 409] on div "Audiences Info New Saved Curated Trending Your Saved Audiences 6 Sort Recent Se…" at bounding box center [698, 331] width 1299 height 663
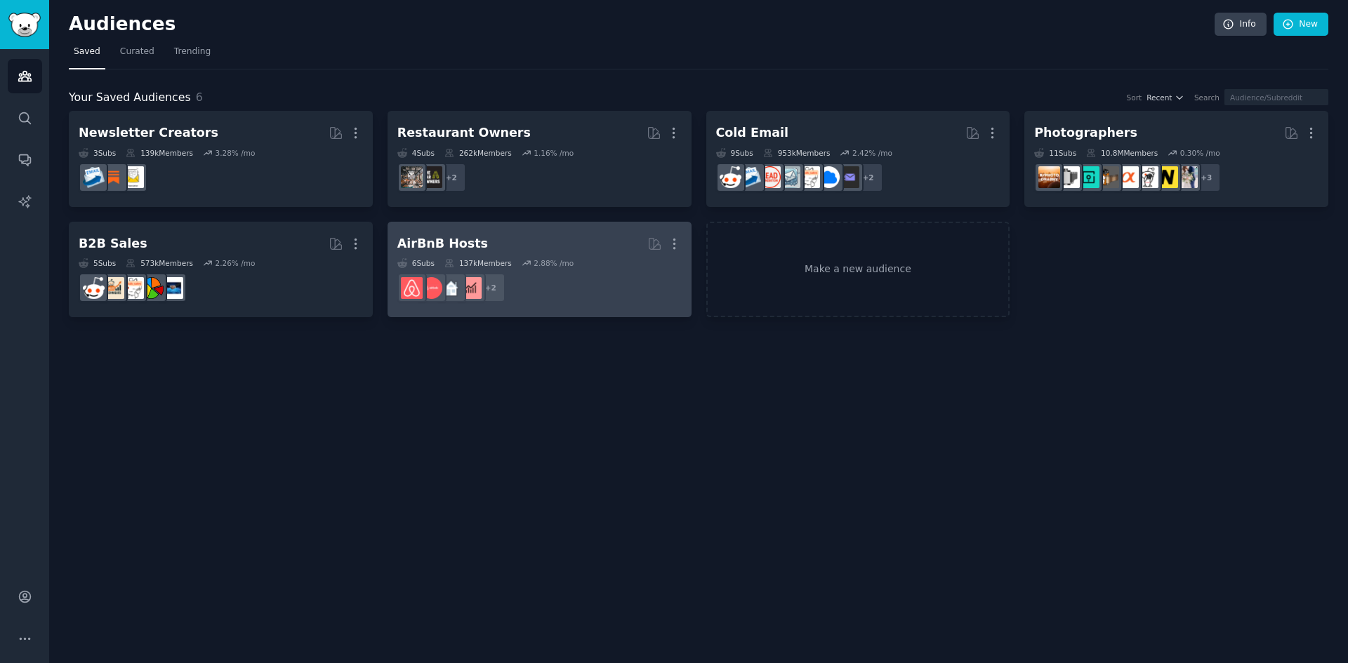
click at [582, 286] on dd "r/rentalproperties + 2" at bounding box center [539, 287] width 284 height 39
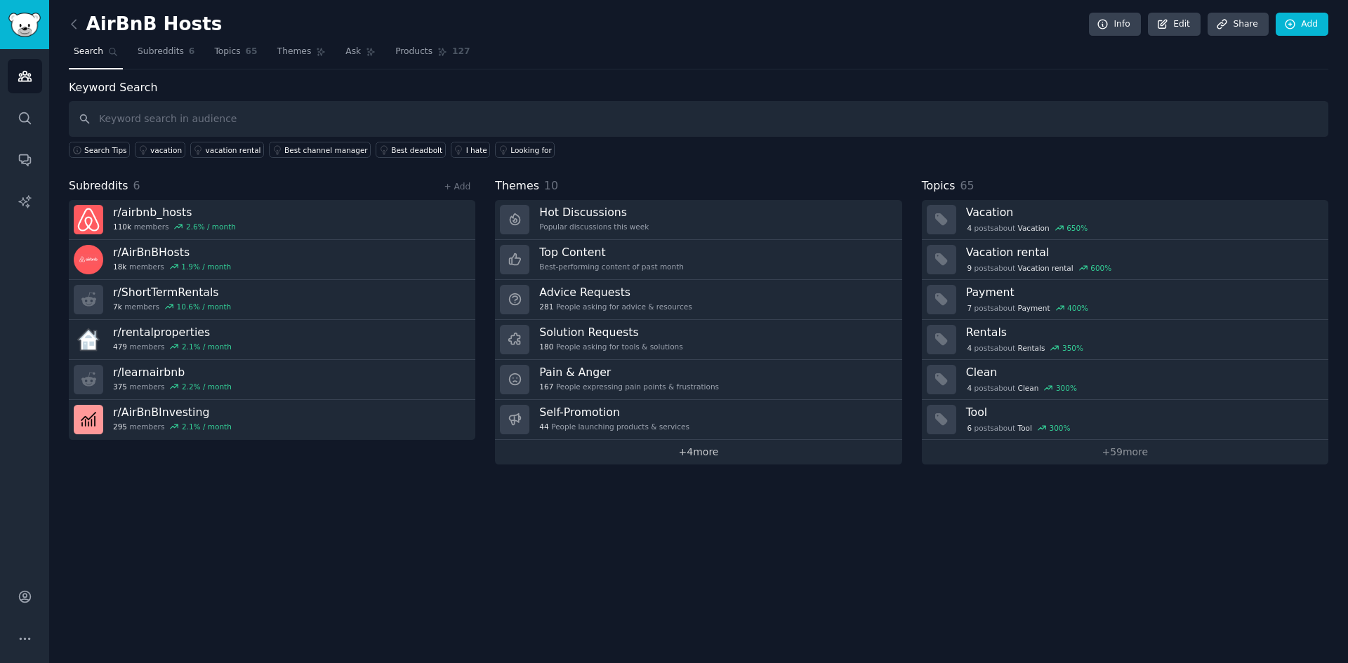
click at [701, 458] on link "+ 4 more" at bounding box center [698, 452] width 406 height 25
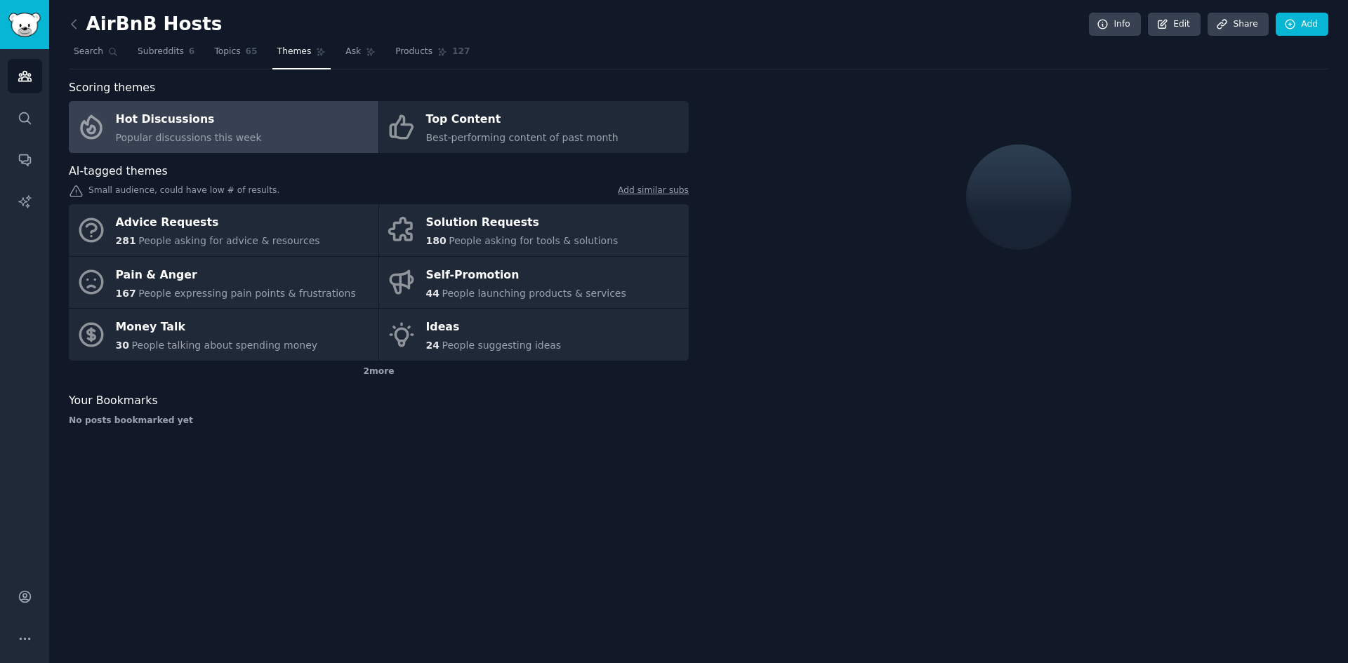
drag, startPoint x: 701, startPoint y: 458, endPoint x: 569, endPoint y: 472, distance: 133.5
click at [569, 472] on div "AirBnB Hosts Info Edit Share Add Search Subreddits 6 Topics 65 Themes Ask Produ…" at bounding box center [698, 331] width 1299 height 663
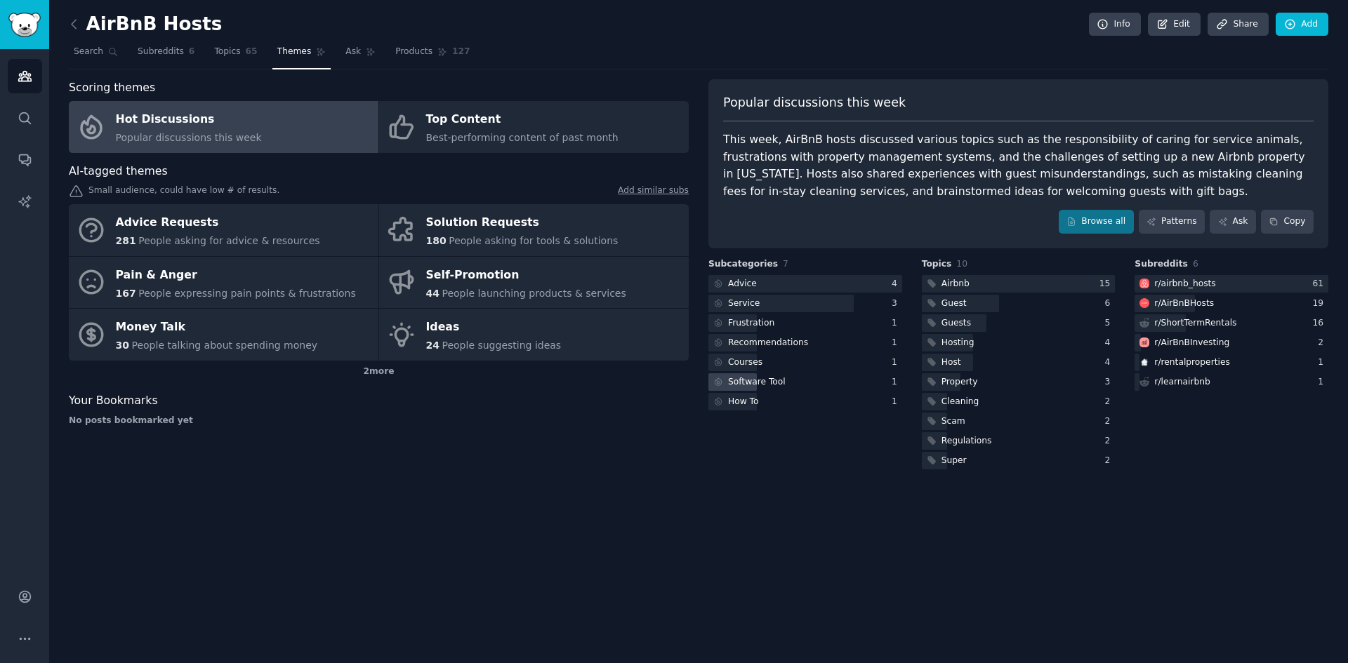
click at [777, 383] on div "Software Tool" at bounding box center [757, 382] width 58 height 13
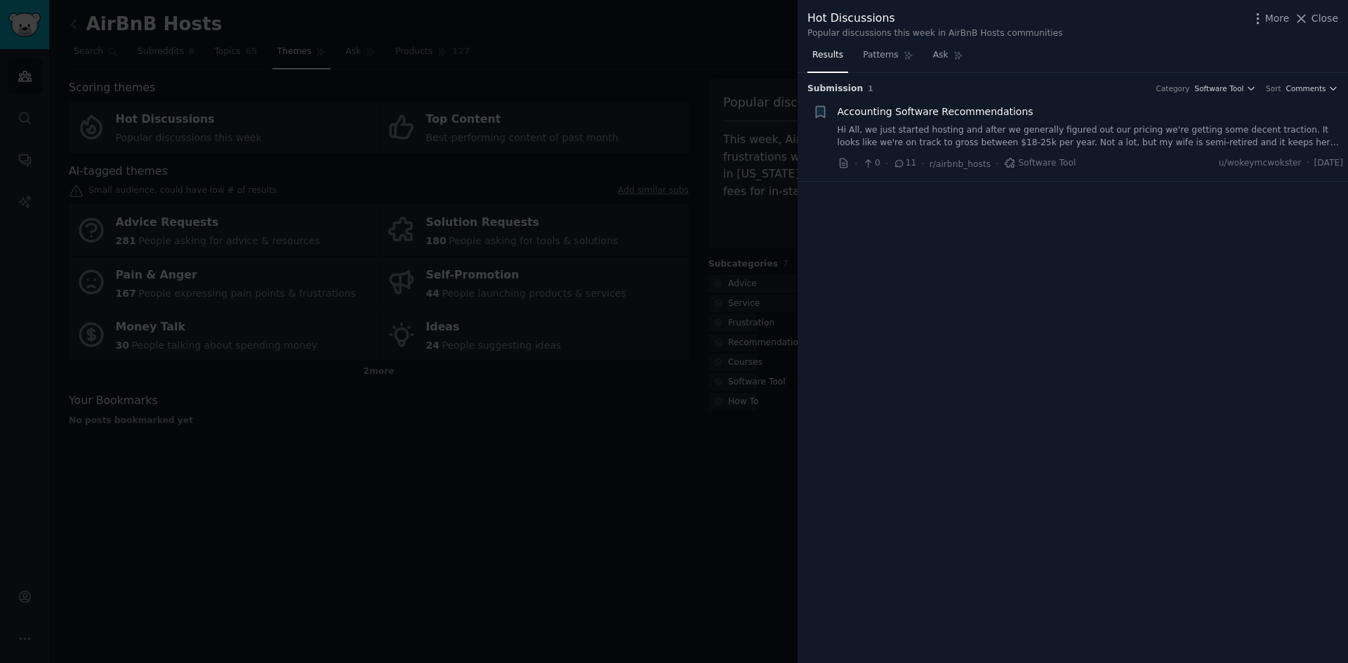
click at [734, 343] on div at bounding box center [674, 331] width 1348 height 663
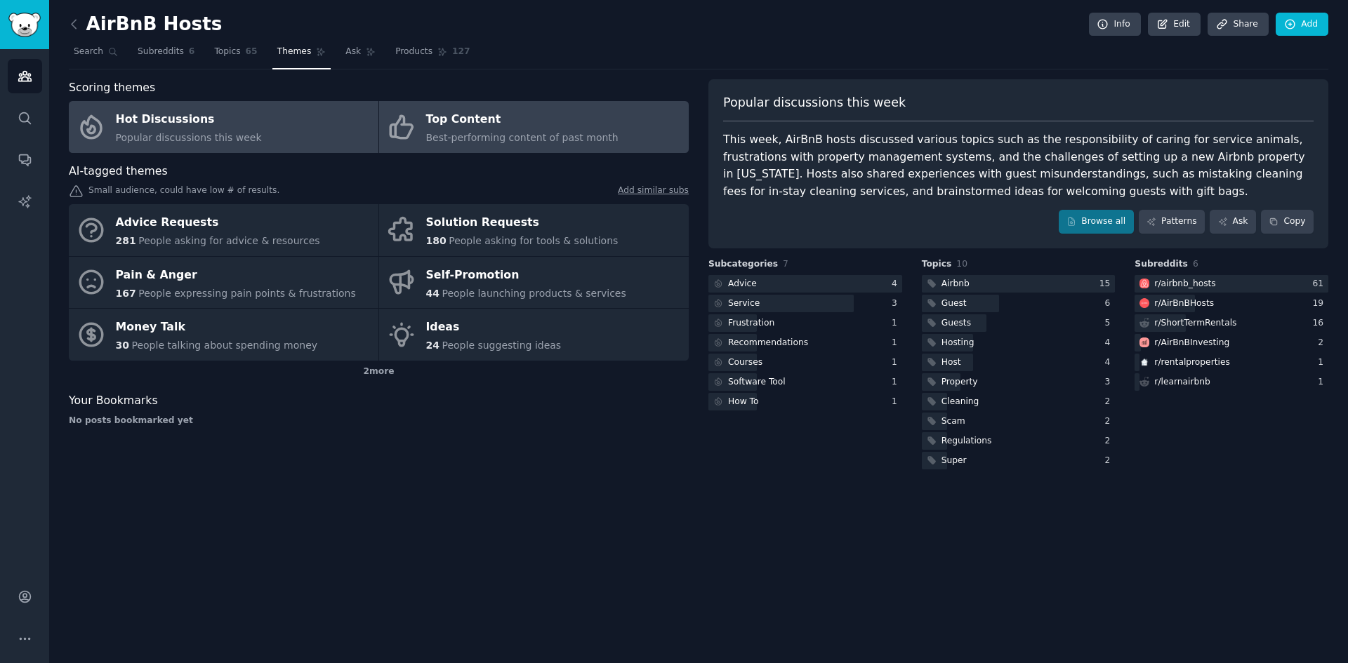
click at [547, 140] on span "Best-performing content of past month" at bounding box center [522, 137] width 192 height 11
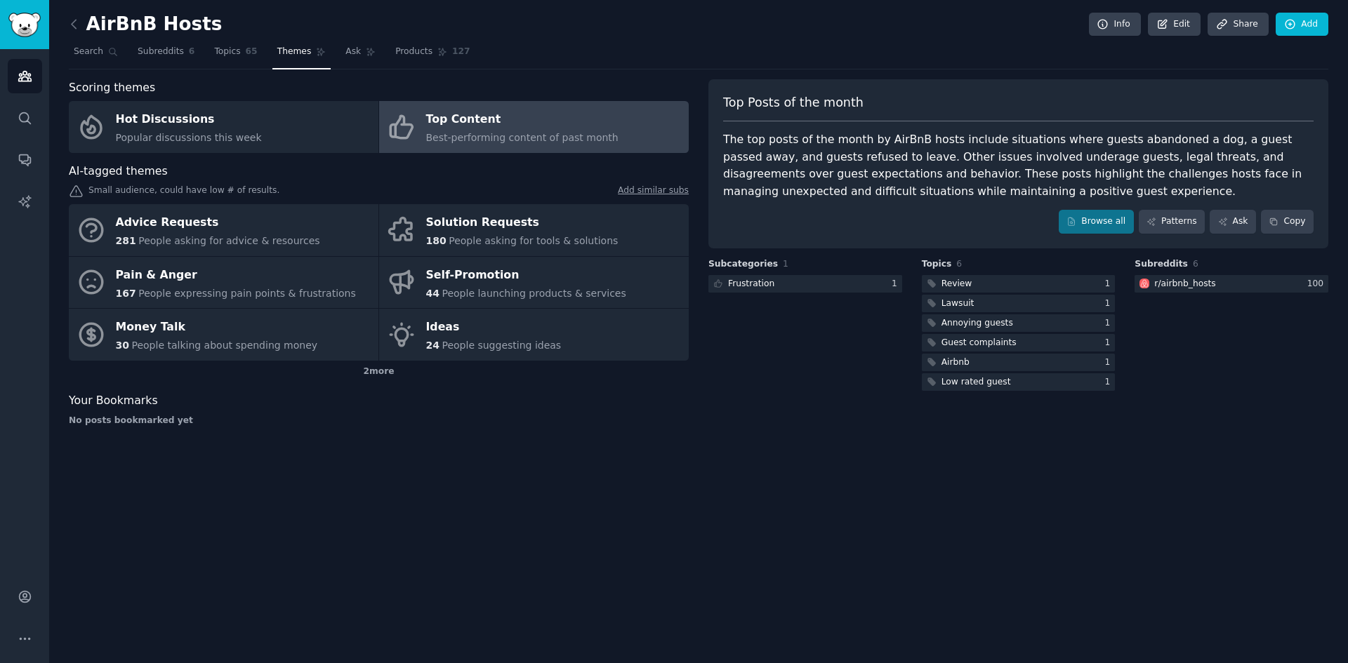
click at [865, 163] on div "The top posts of the month by AirBnB hosts include situations where guests aban…" at bounding box center [1018, 165] width 590 height 69
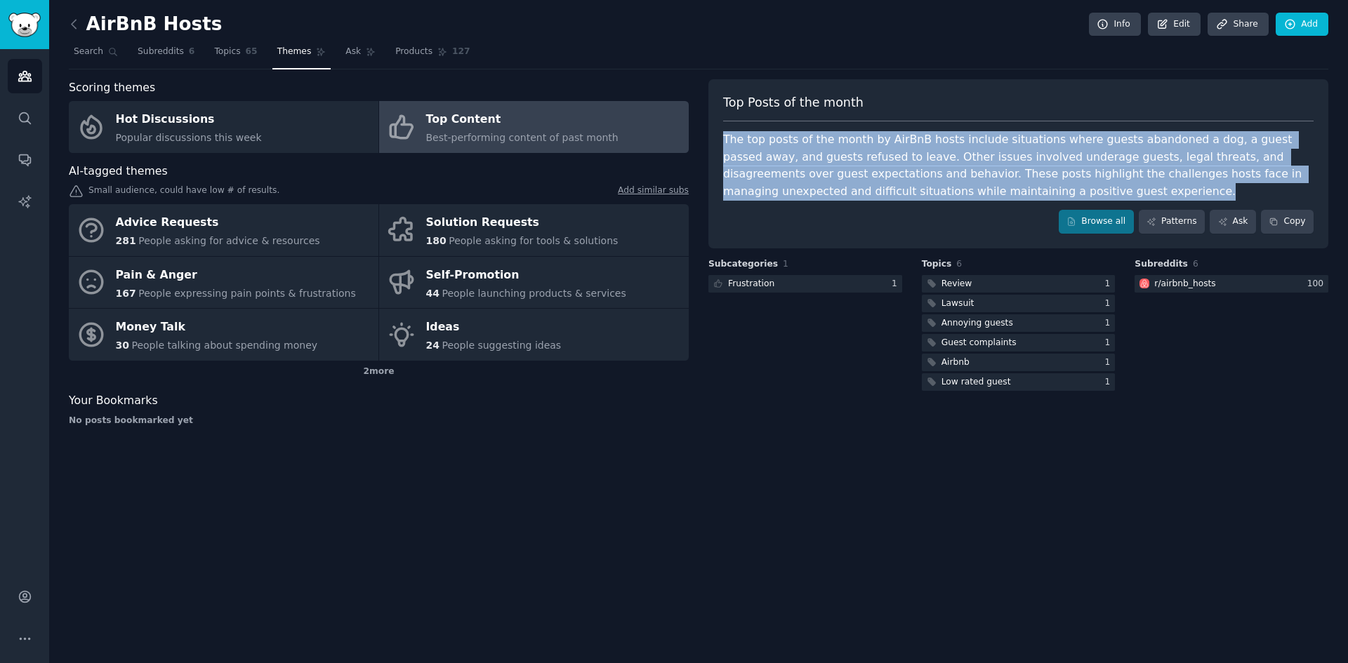
click at [865, 163] on div "The top posts of the month by AirBnB hosts include situations where guests aban…" at bounding box center [1018, 165] width 590 height 69
click at [938, 194] on div "The top posts of the month by AirBnB hosts include situations where guests aban…" at bounding box center [1018, 165] width 590 height 69
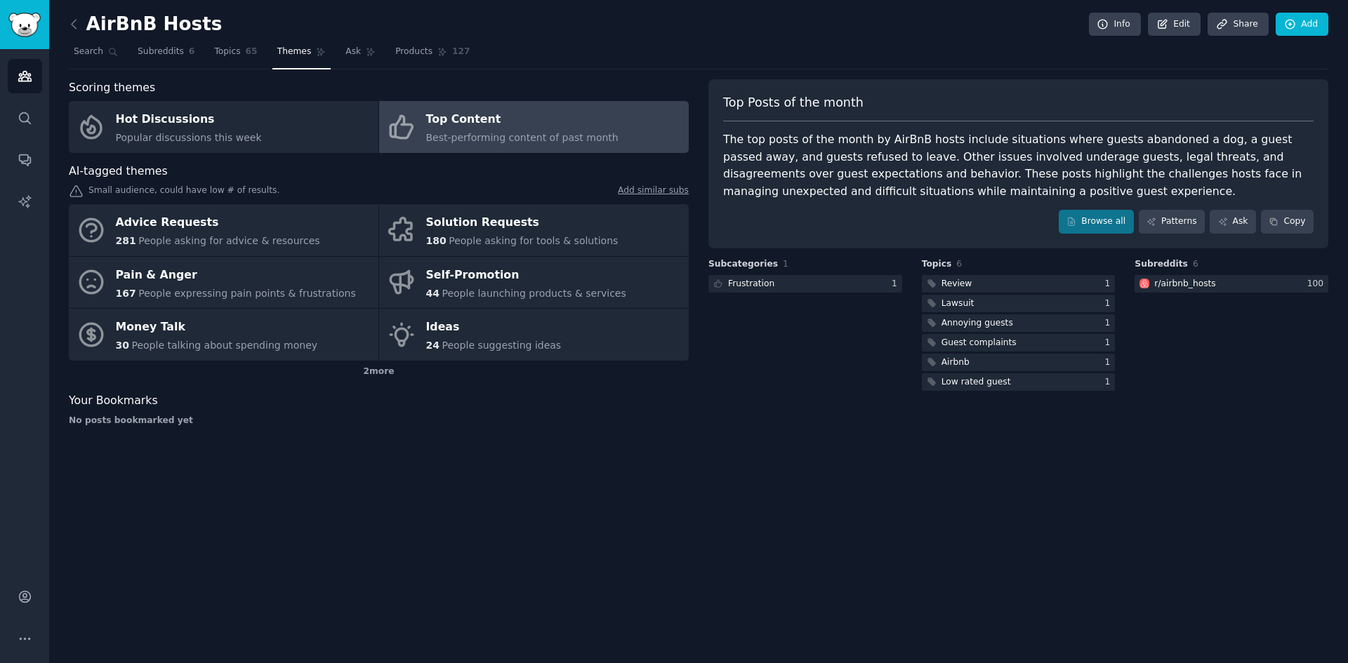
click at [813, 591] on div "AirBnB Hosts Info Edit Share Add Search Subreddits 6 Topics 65 Themes Ask Produ…" at bounding box center [698, 331] width 1299 height 663
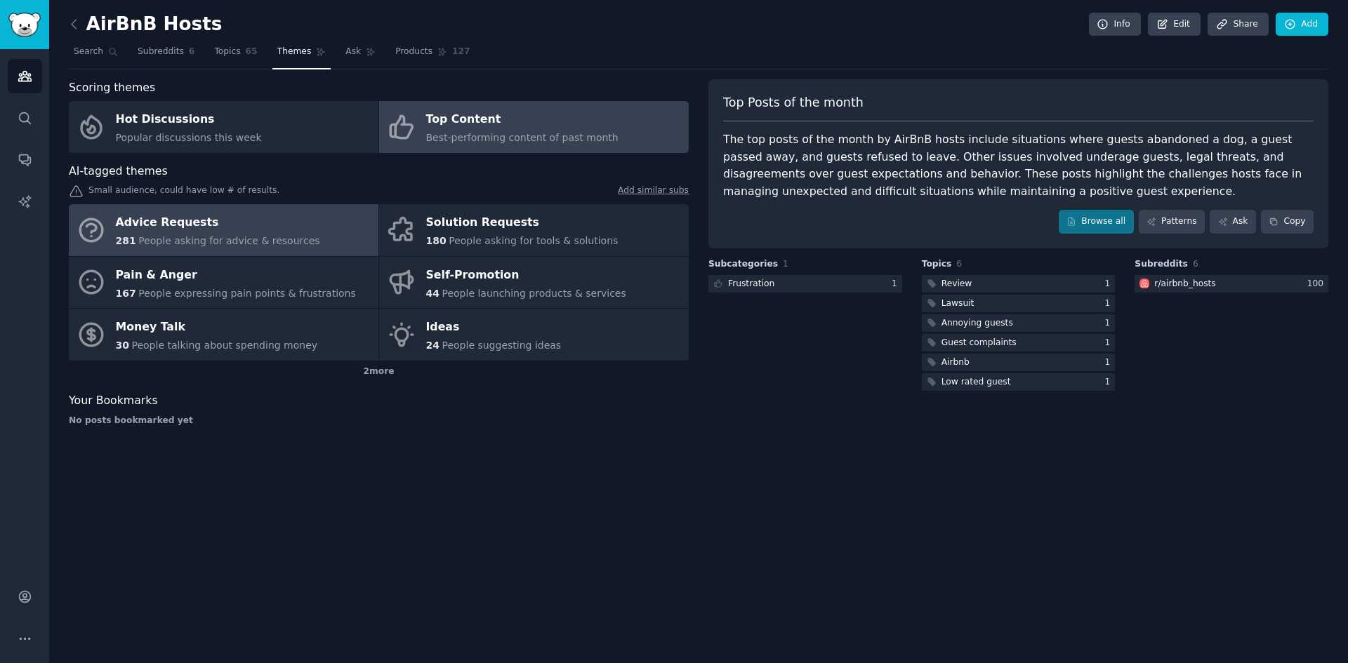
click at [185, 232] on div "Advice Requests" at bounding box center [218, 223] width 204 height 22
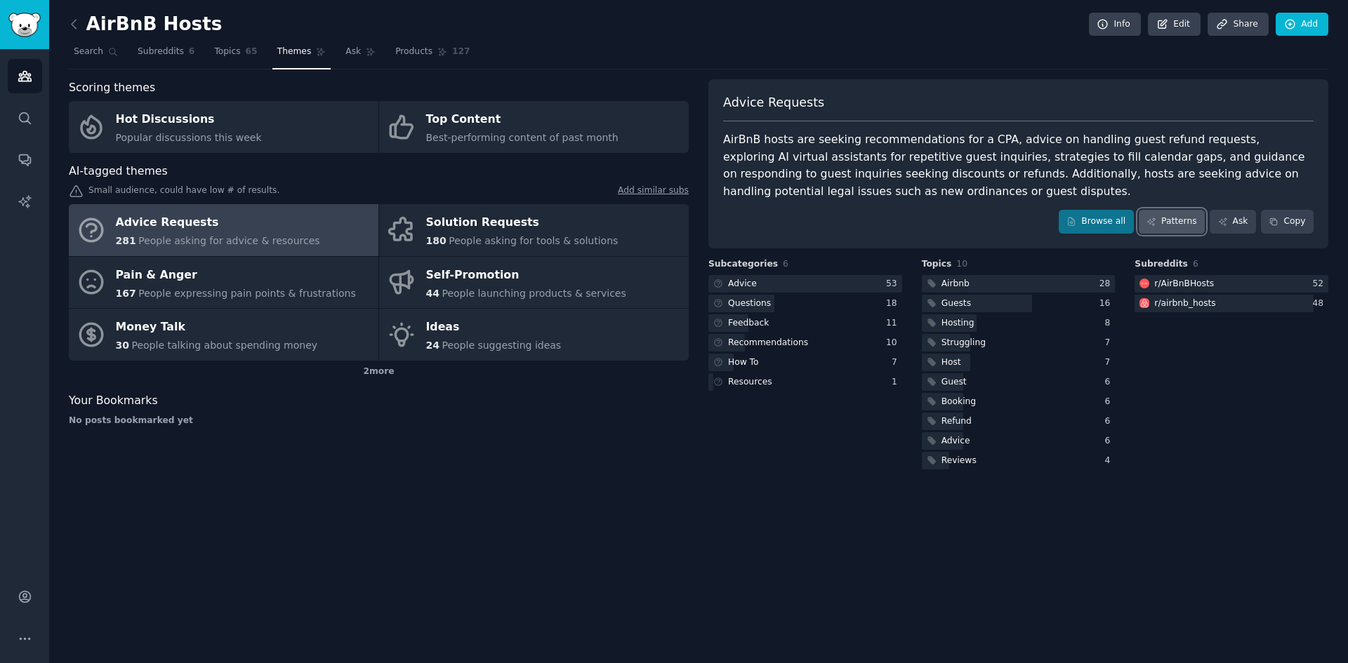
click at [1195, 225] on link "Patterns" at bounding box center [1172, 222] width 66 height 24
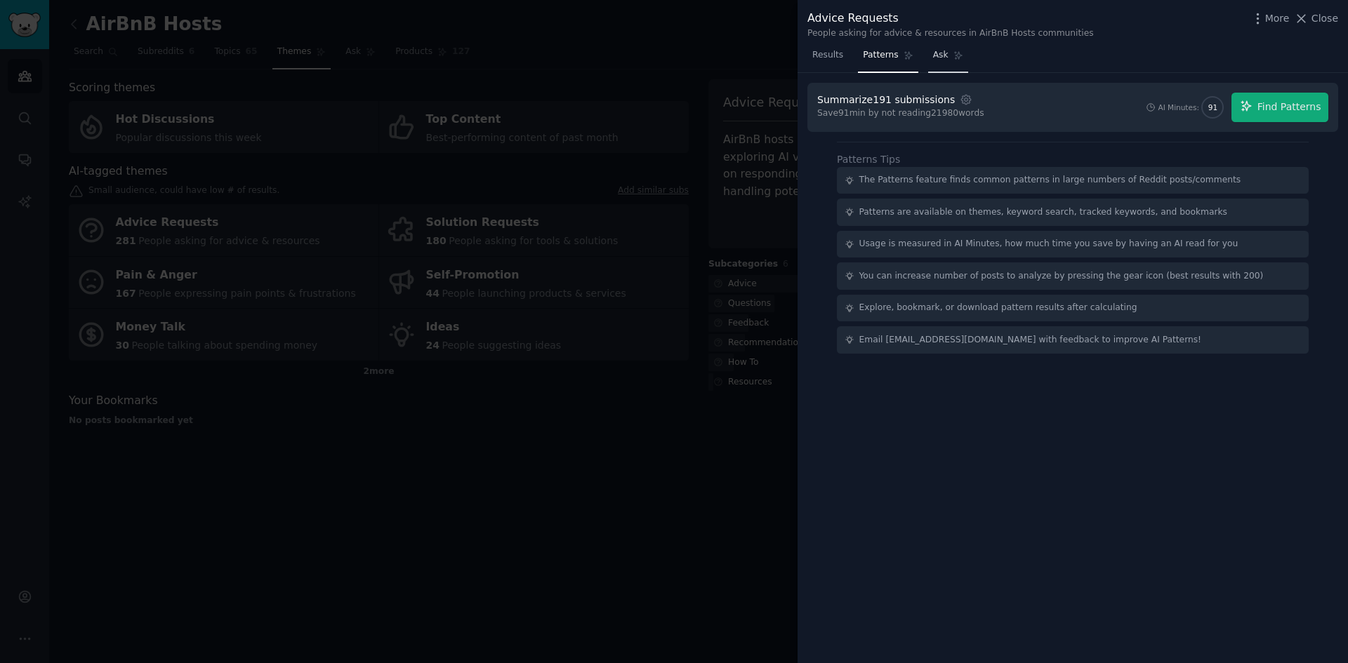
click at [938, 66] on link "Ask" at bounding box center [948, 58] width 40 height 29
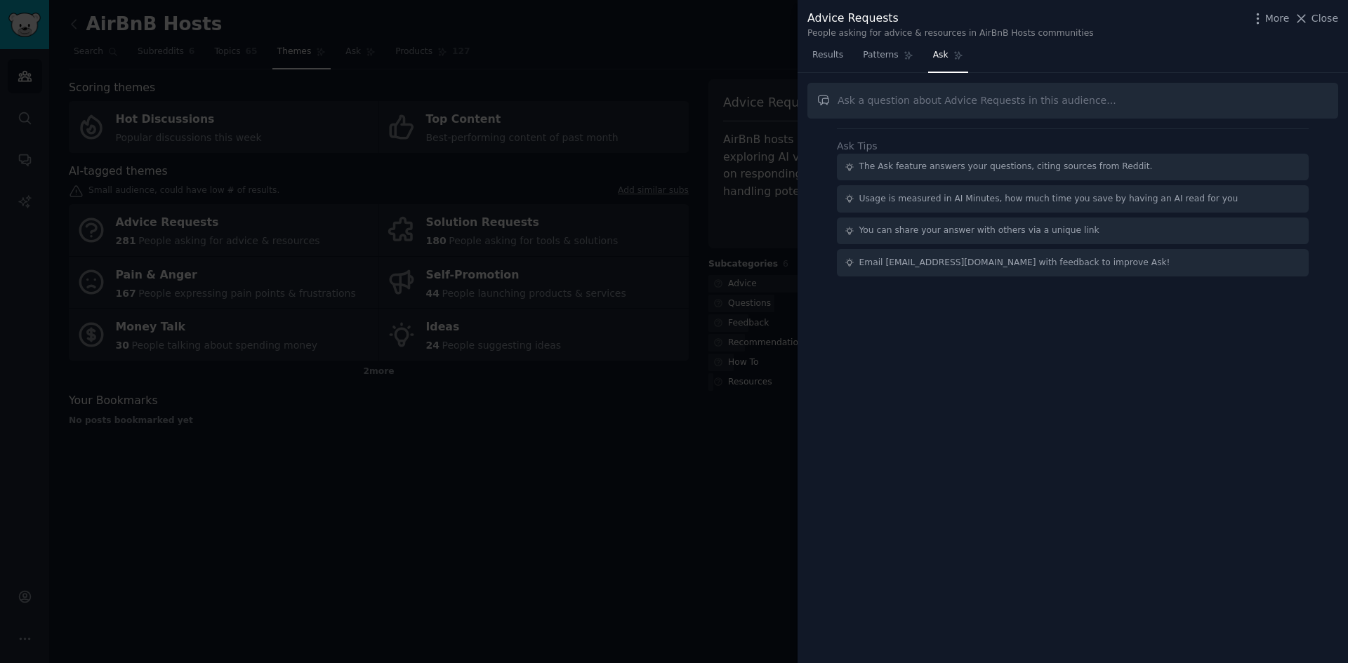
click at [689, 205] on div at bounding box center [674, 331] width 1348 height 663
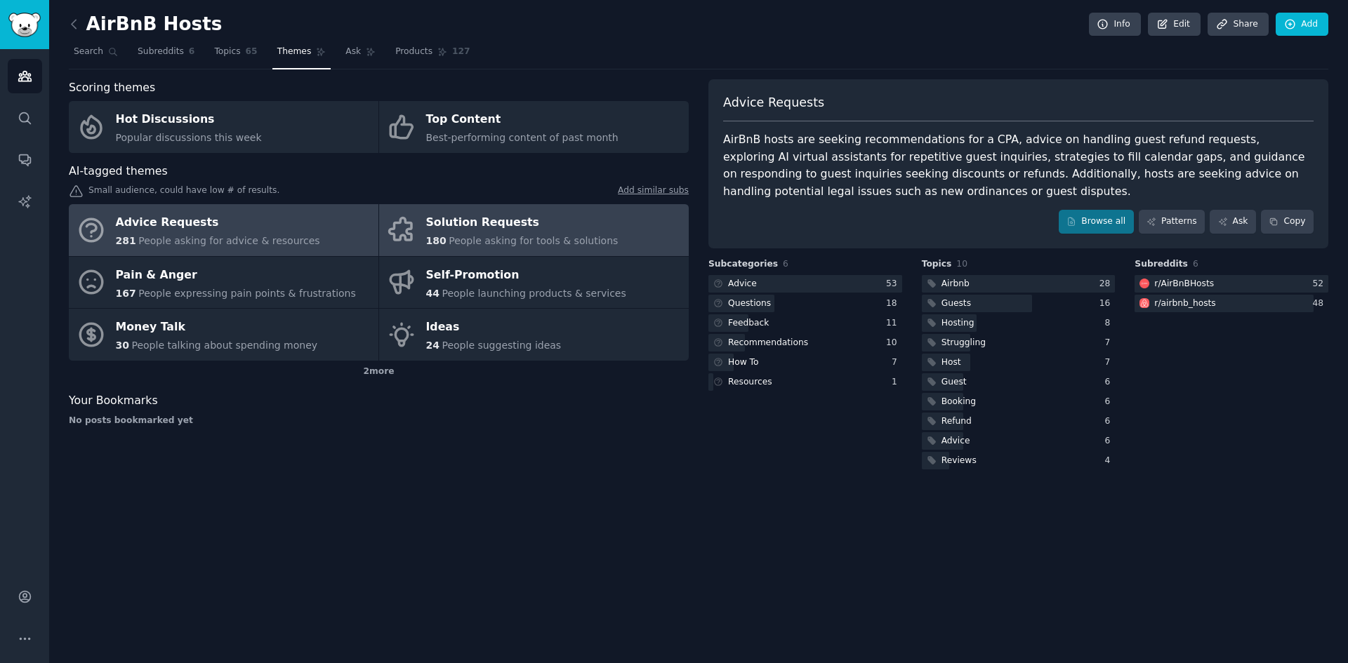
click at [465, 222] on div "Solution Requests" at bounding box center [522, 223] width 192 height 22
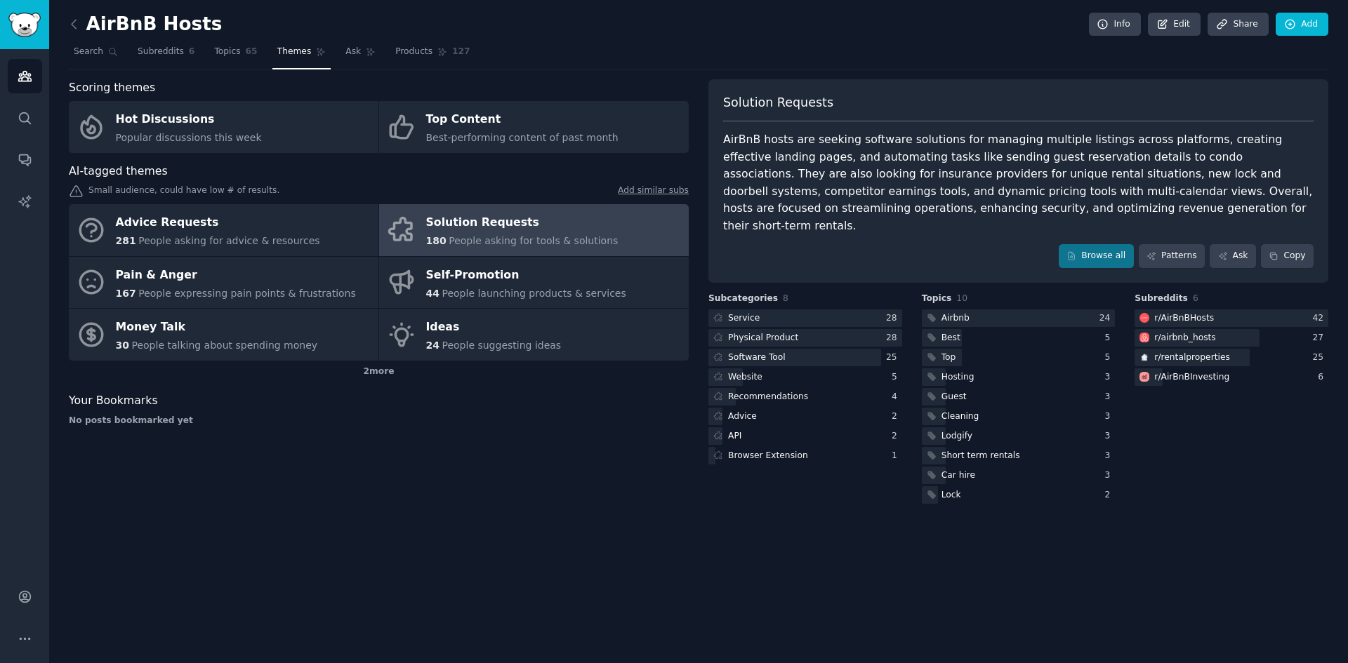
click at [987, 597] on div "AirBnB Hosts Info Edit Share Add Search Subreddits 6 Topics 65 Themes Ask Produ…" at bounding box center [698, 331] width 1299 height 663
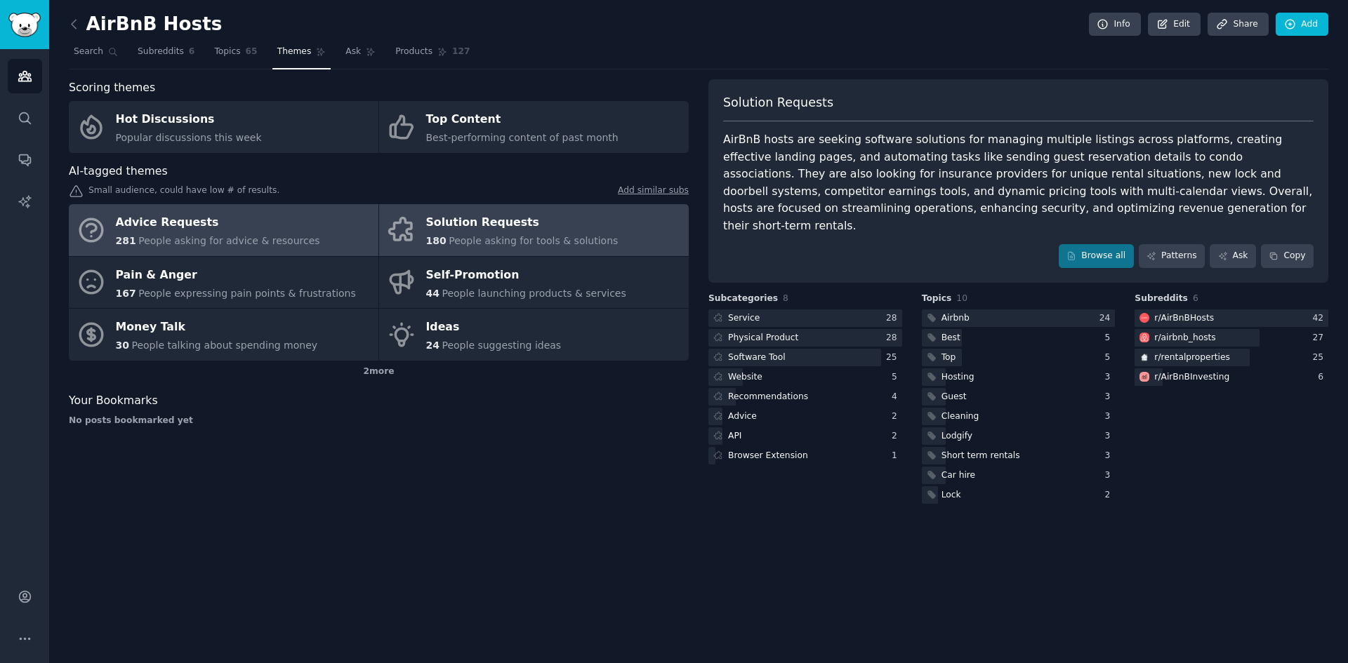
click at [255, 217] on div "Advice Requests" at bounding box center [218, 223] width 204 height 22
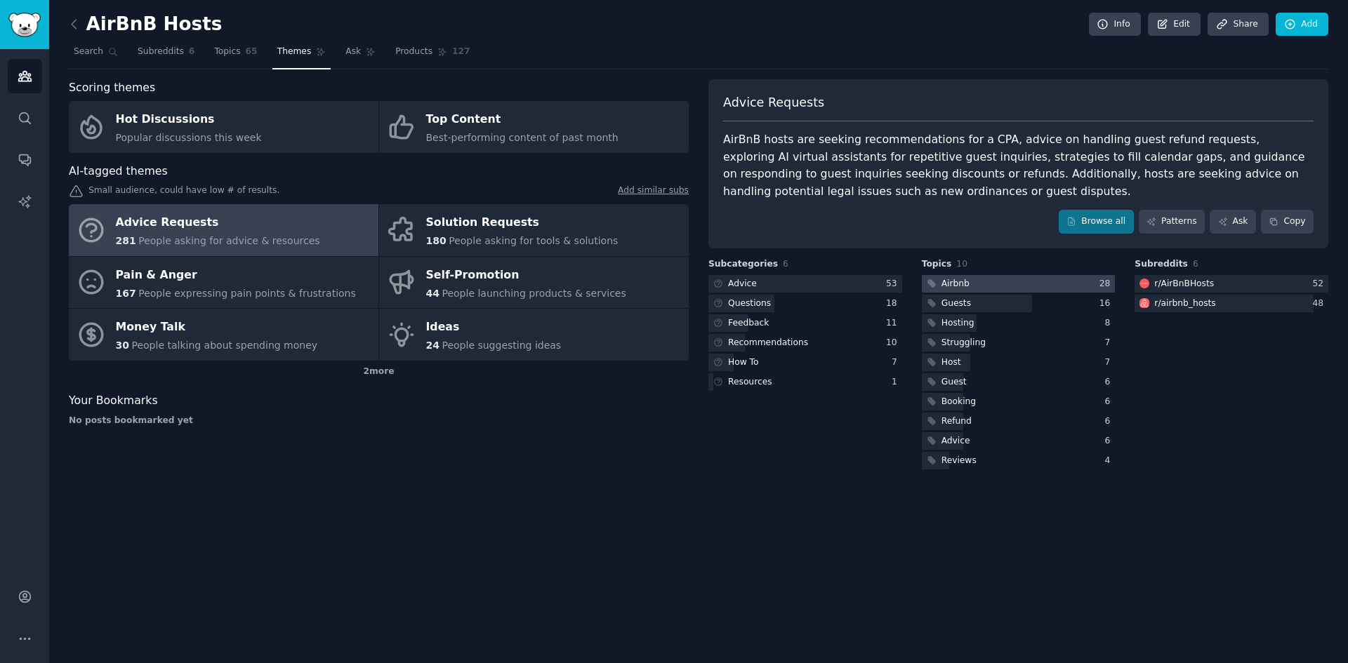
click at [962, 282] on div "Airbnb" at bounding box center [955, 284] width 28 height 13
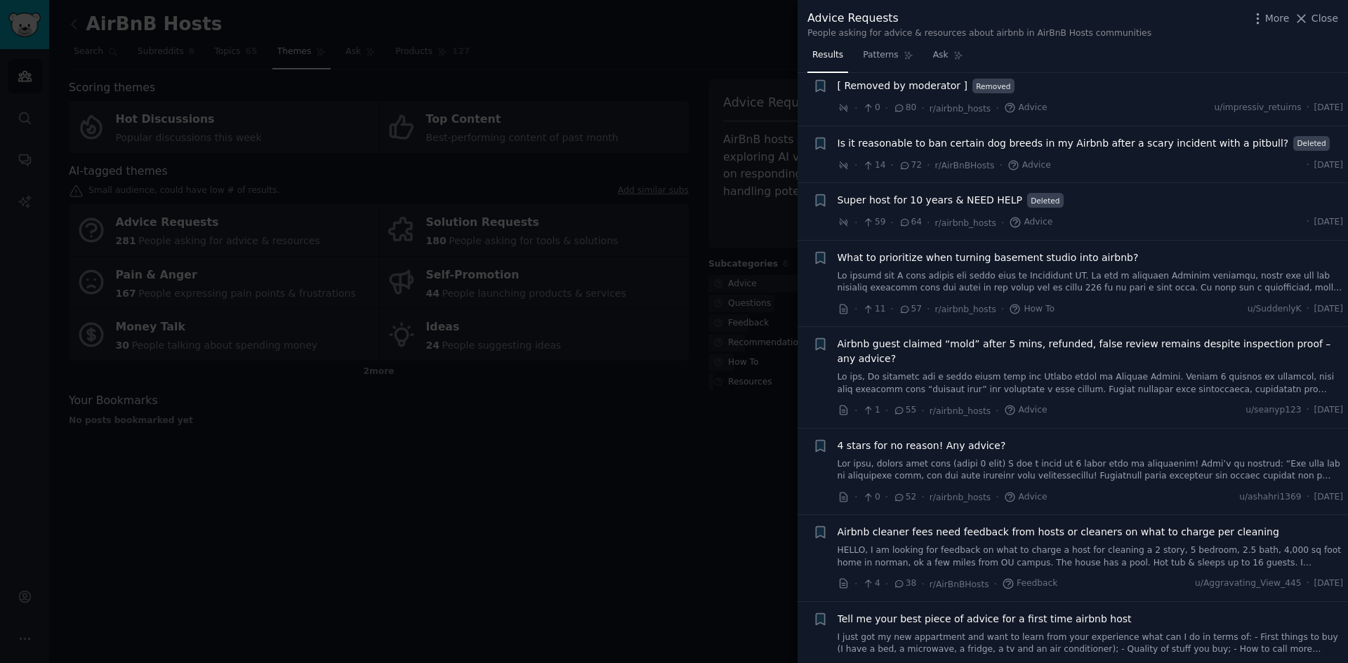
scroll to position [351, 0]
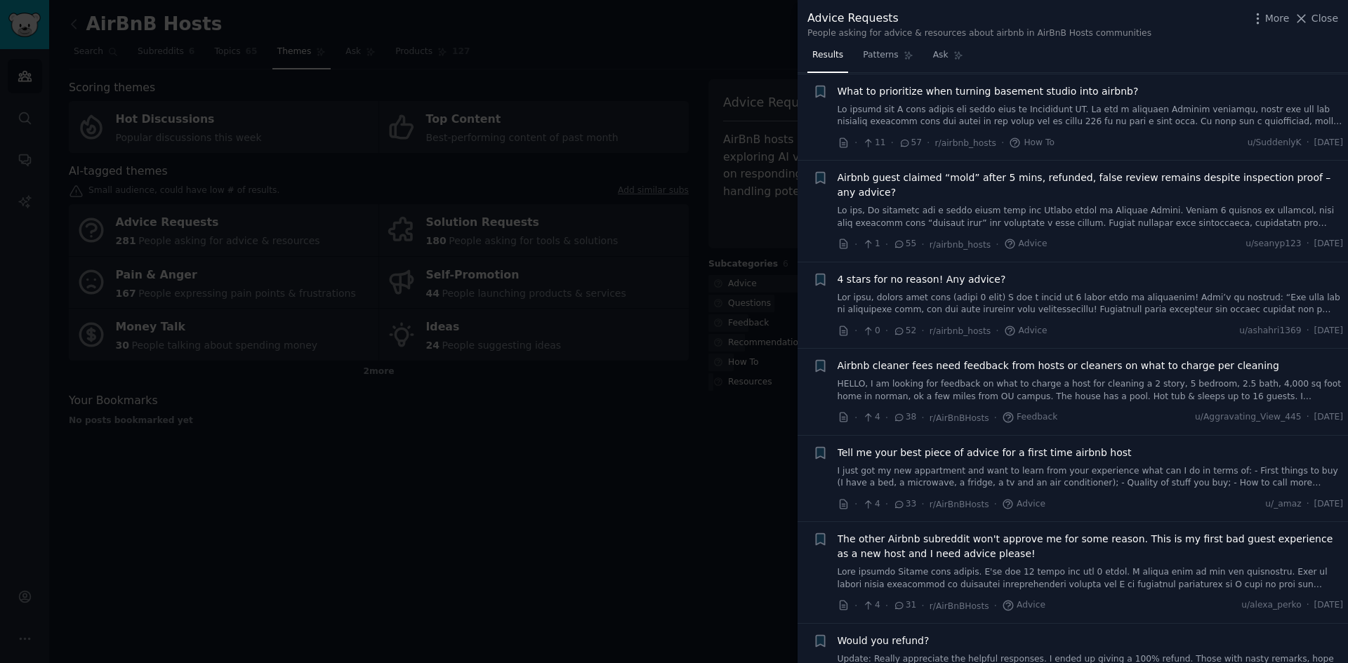
click at [606, 517] on div at bounding box center [674, 331] width 1348 height 663
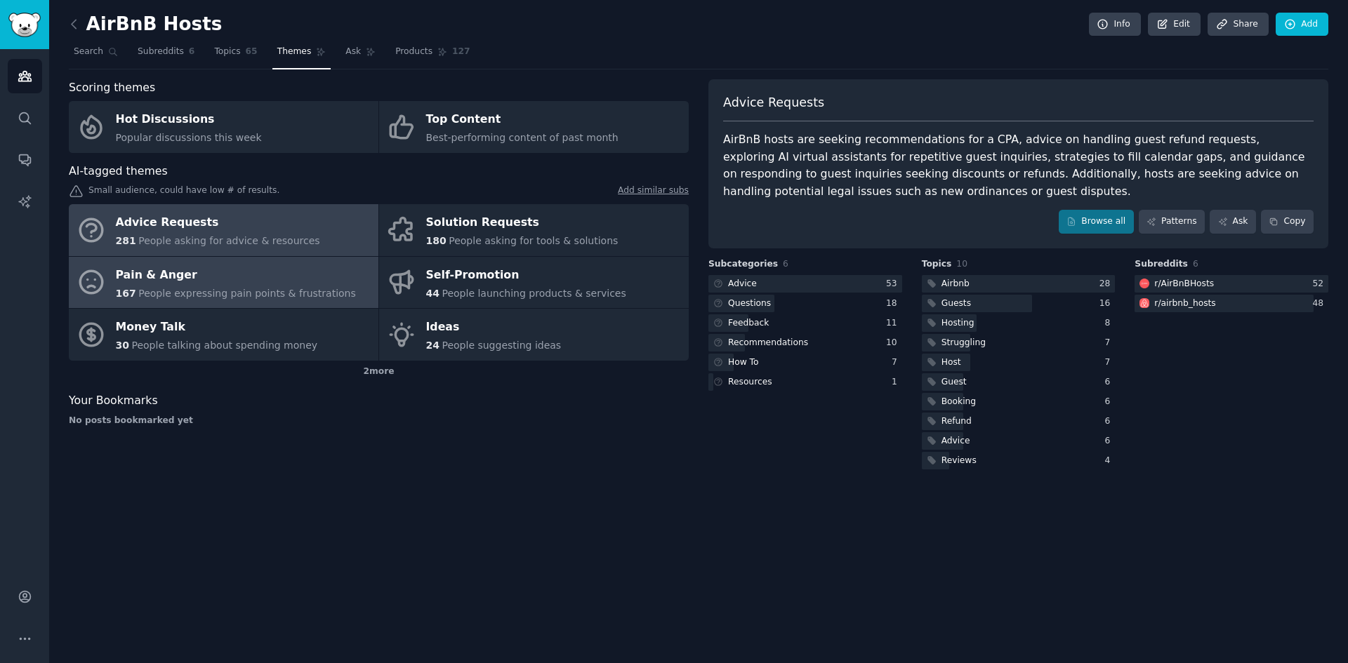
click at [278, 291] on span "People expressing pain points & frustrations" at bounding box center [247, 293] width 218 height 11
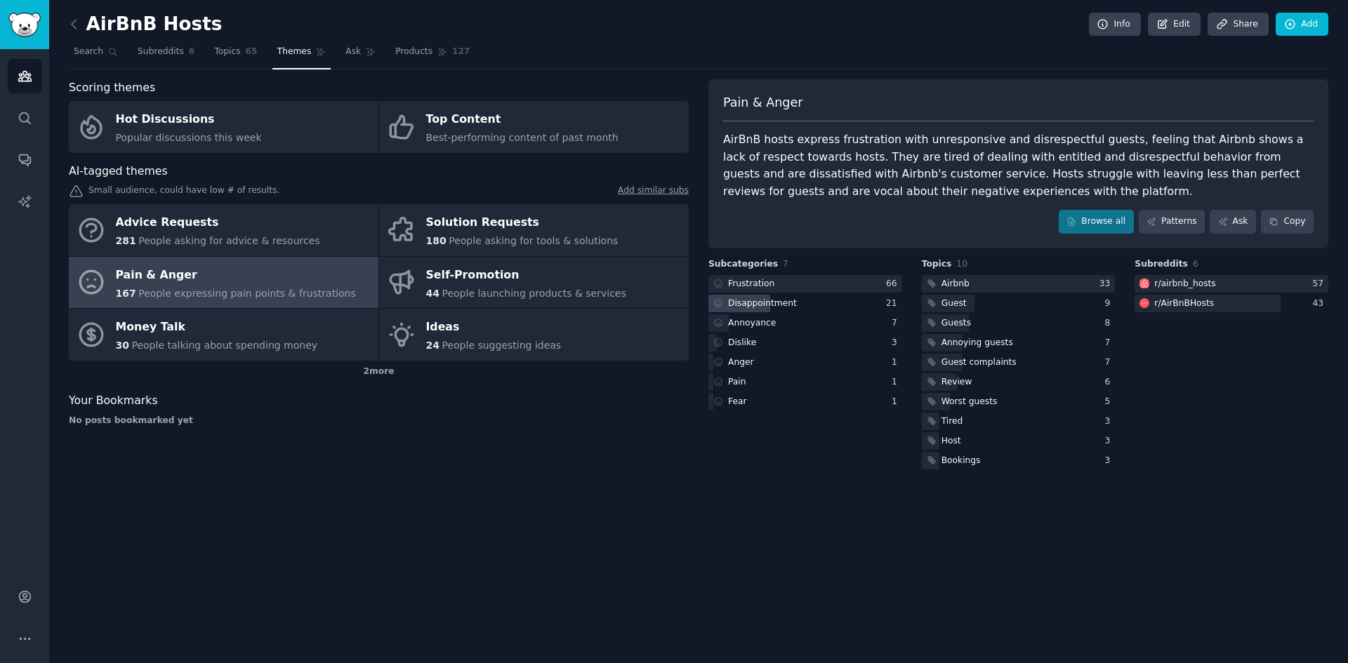
click at [835, 304] on div "Disappointment" at bounding box center [805, 304] width 194 height 18
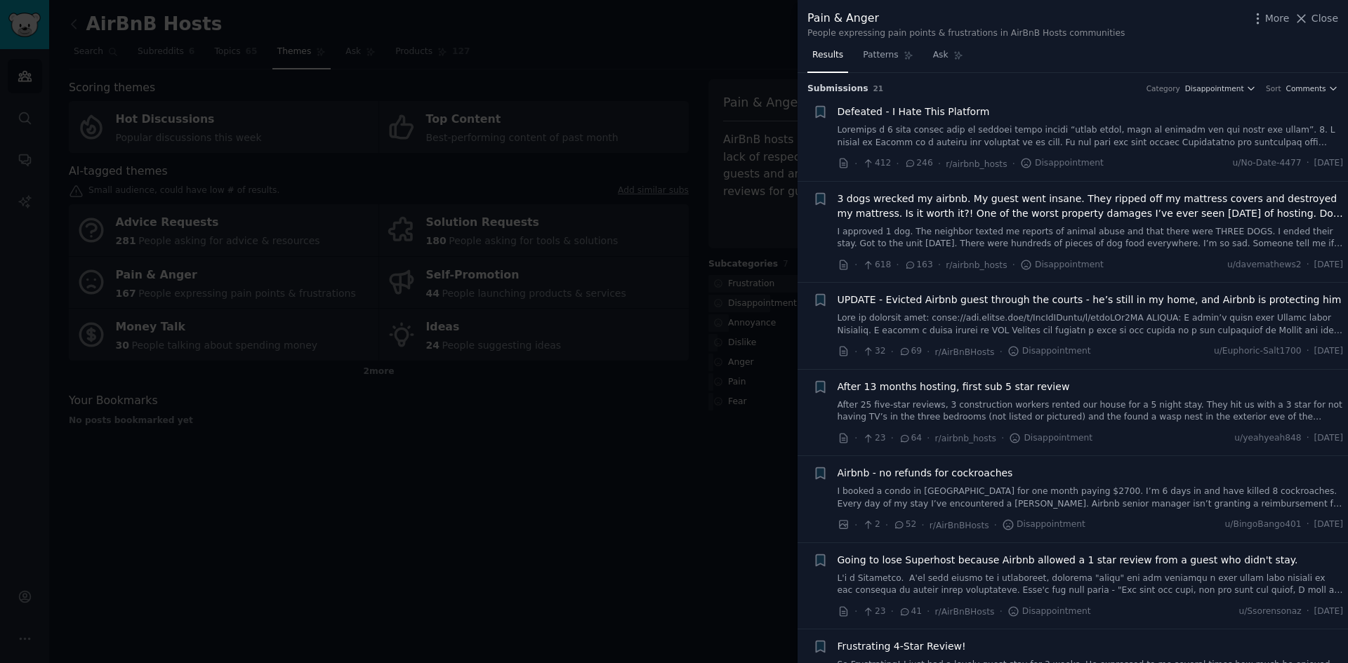
click at [637, 485] on div at bounding box center [674, 331] width 1348 height 663
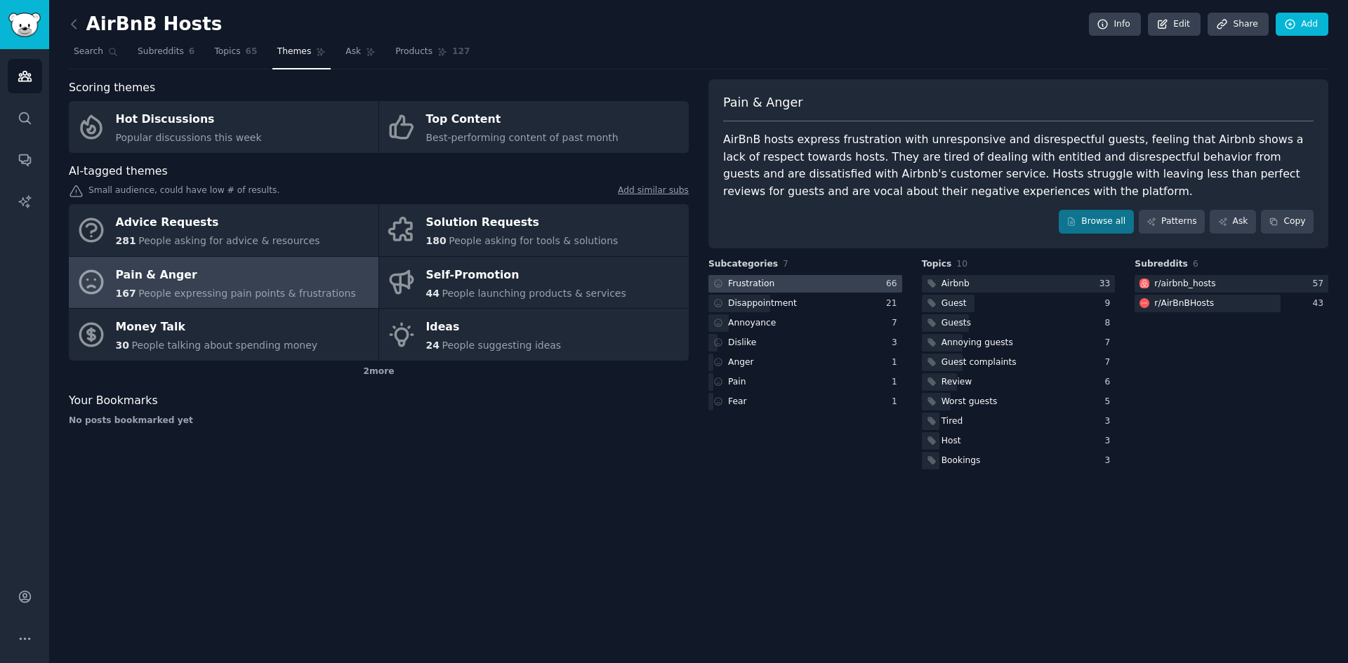
click at [803, 281] on div at bounding box center [805, 284] width 194 height 18
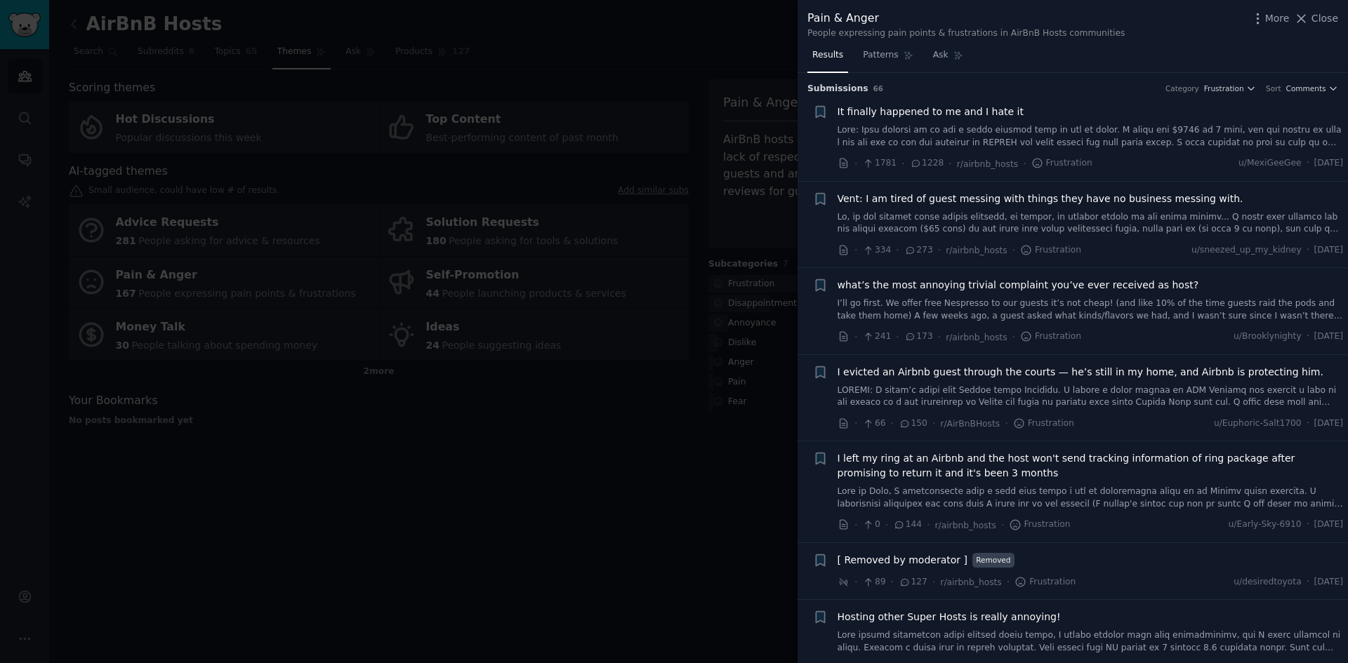
click at [672, 400] on div at bounding box center [674, 331] width 1348 height 663
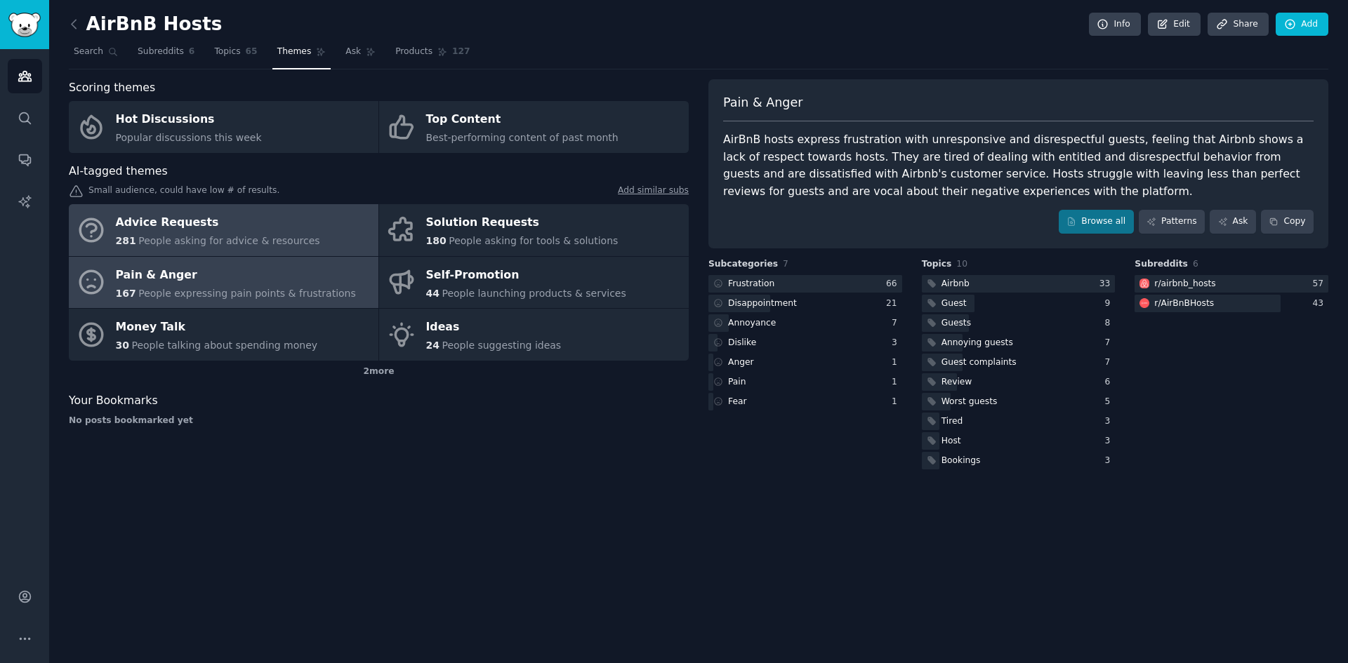
click at [255, 219] on div "Advice Requests" at bounding box center [218, 223] width 204 height 22
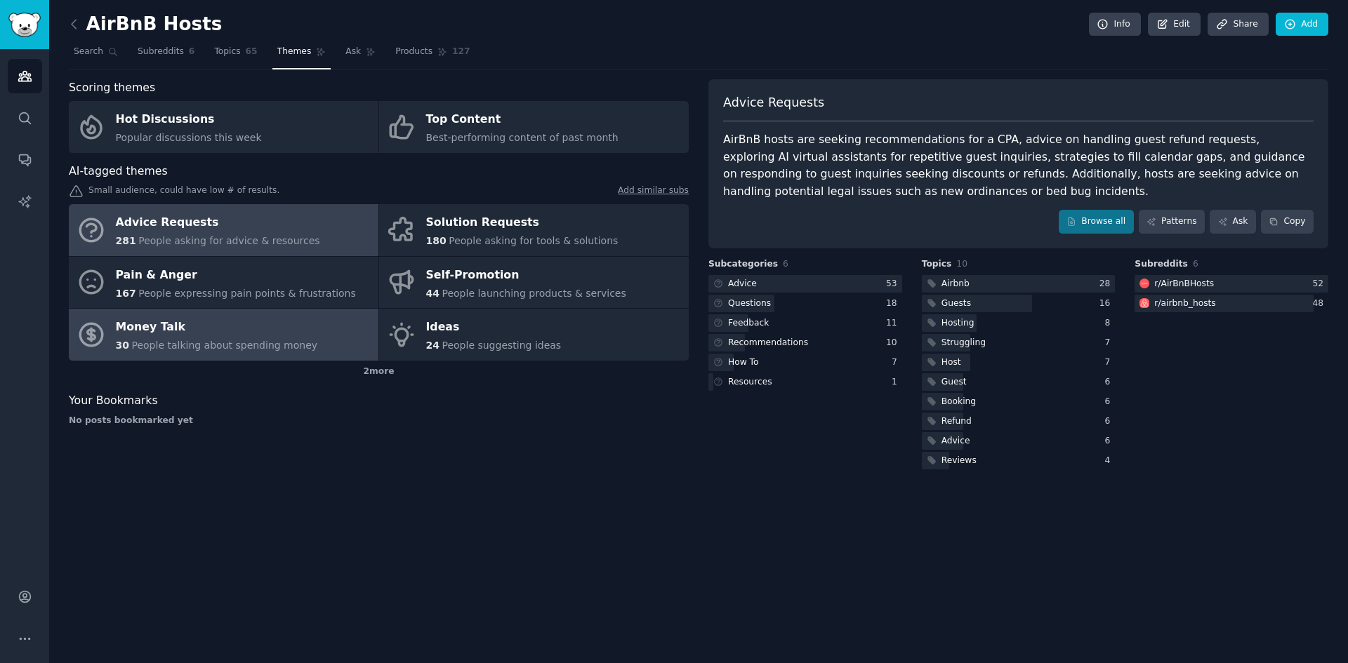
click at [272, 340] on span "People talking about spending money" at bounding box center [224, 345] width 186 height 11
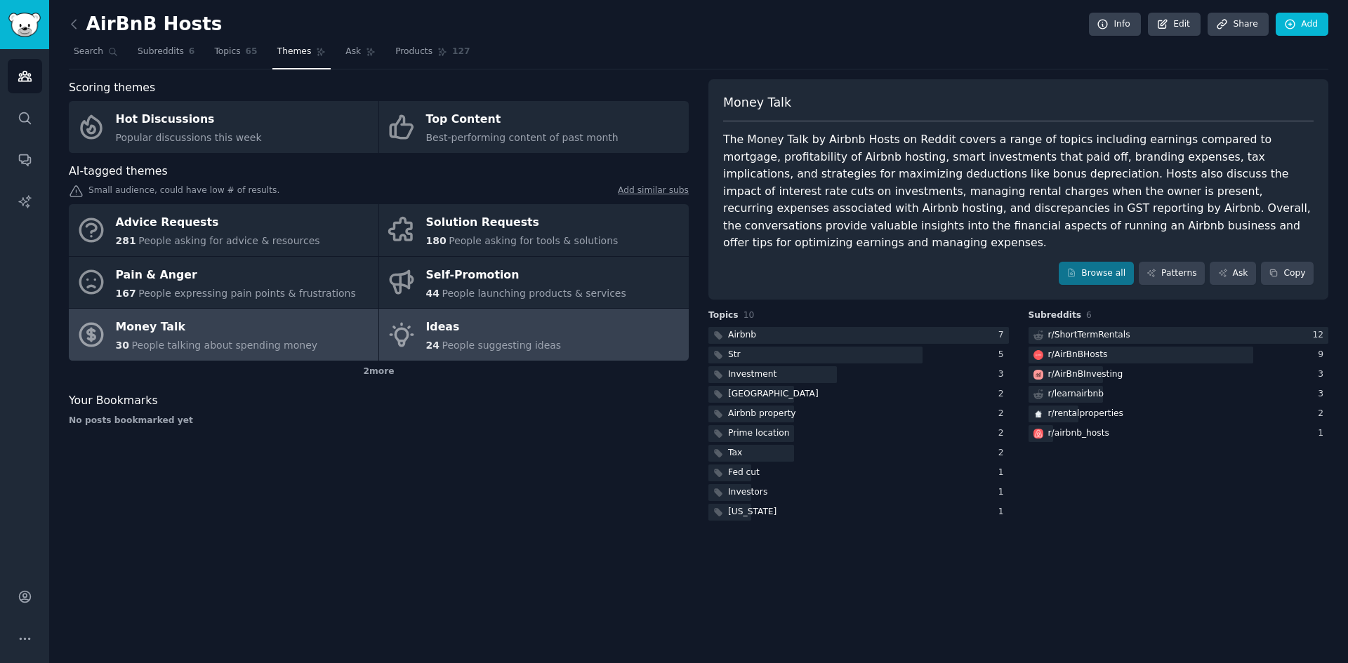
click at [555, 345] on link "Ideas 24 People suggesting ideas" at bounding box center [534, 335] width 310 height 52
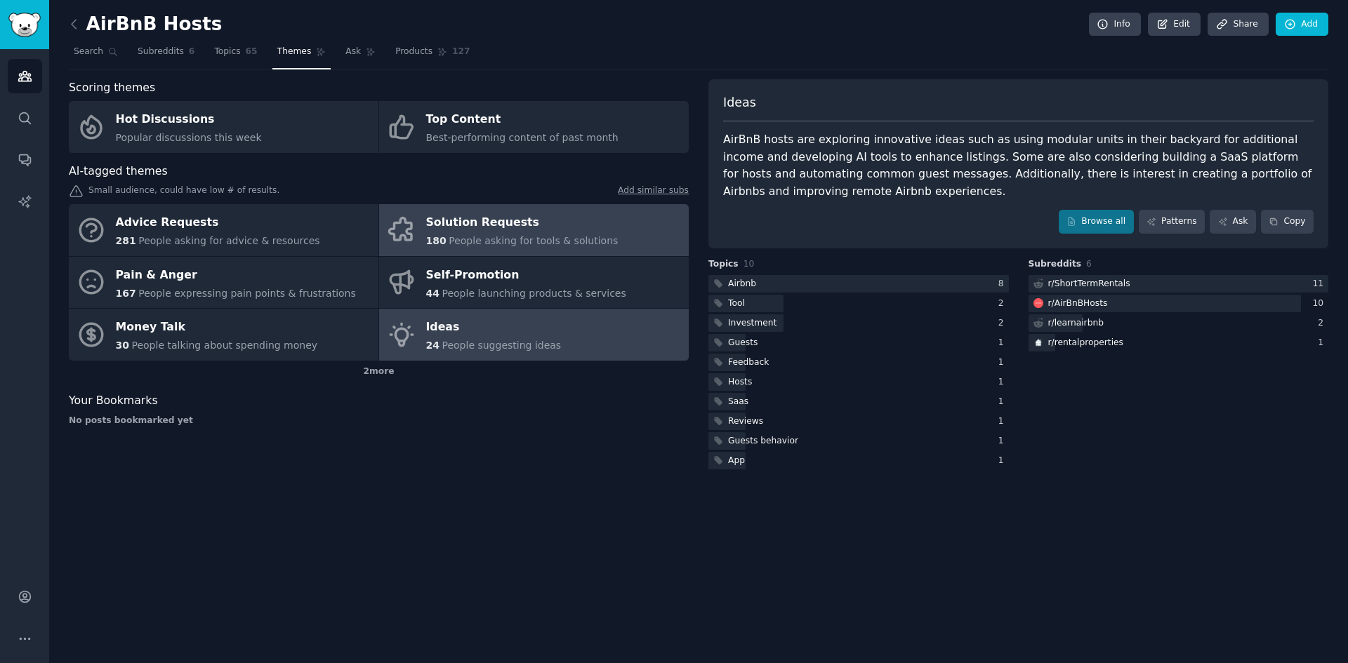
click at [561, 237] on span "People asking for tools & solutions" at bounding box center [533, 240] width 169 height 11
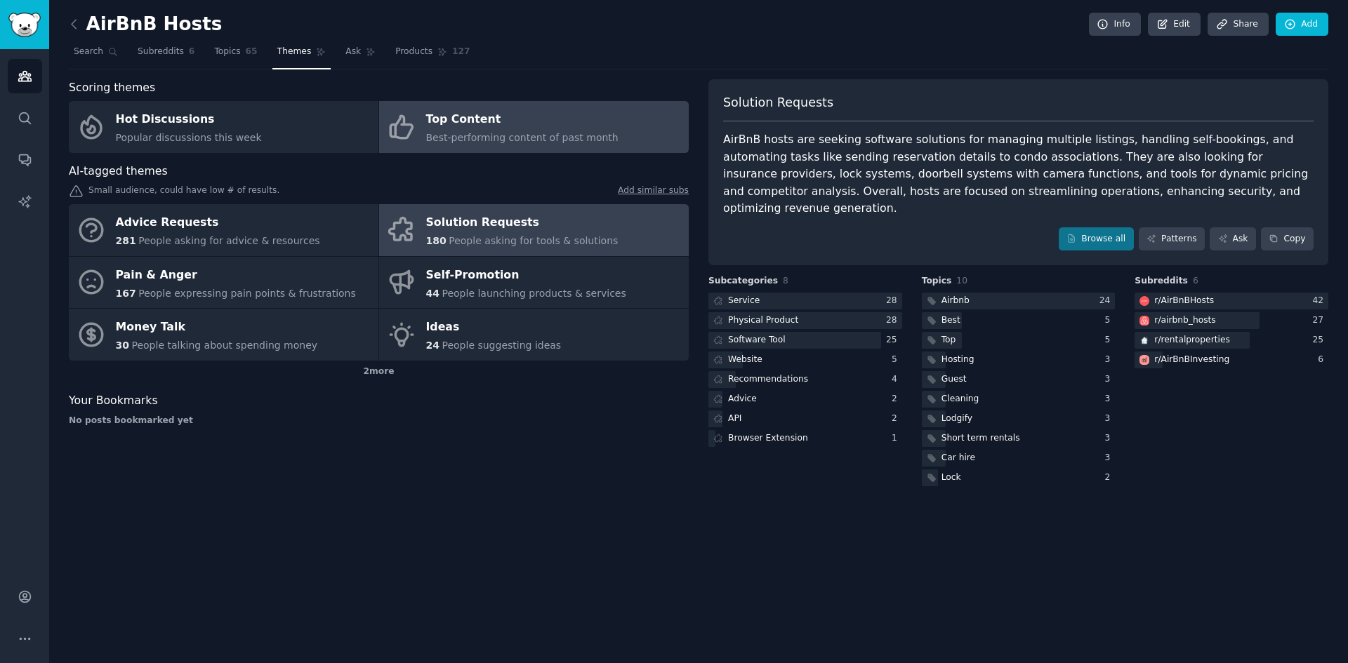
click at [401, 126] on icon at bounding box center [401, 126] width 29 height 29
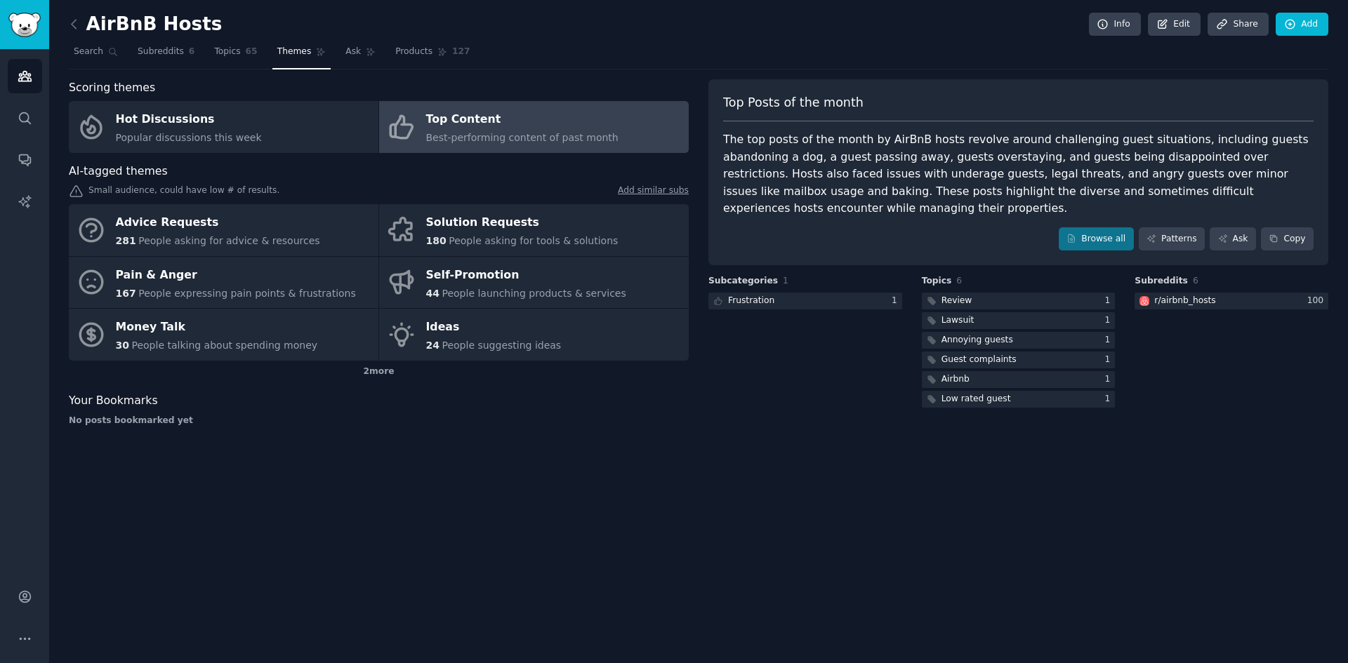
click at [984, 549] on div "AirBnB Hosts Info Edit Share Add Search Subreddits 6 Topics 65 Themes Ask Produ…" at bounding box center [698, 331] width 1299 height 663
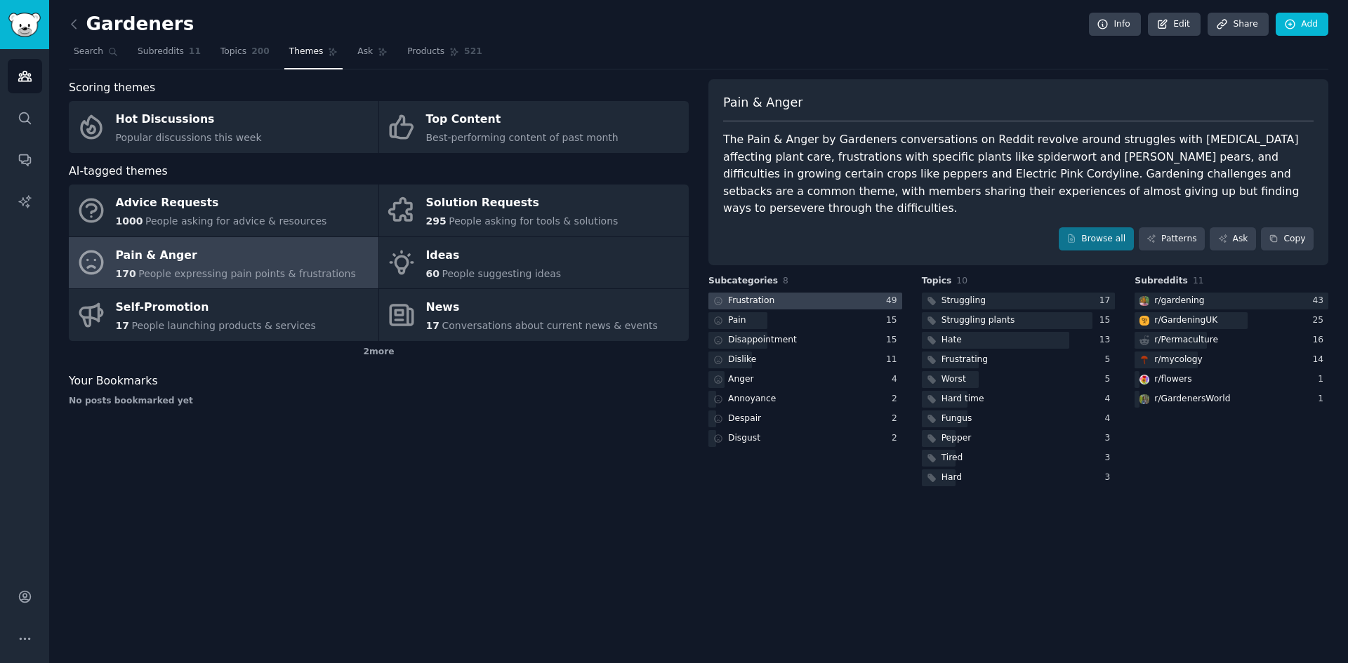
click at [812, 293] on div at bounding box center [805, 302] width 194 height 18
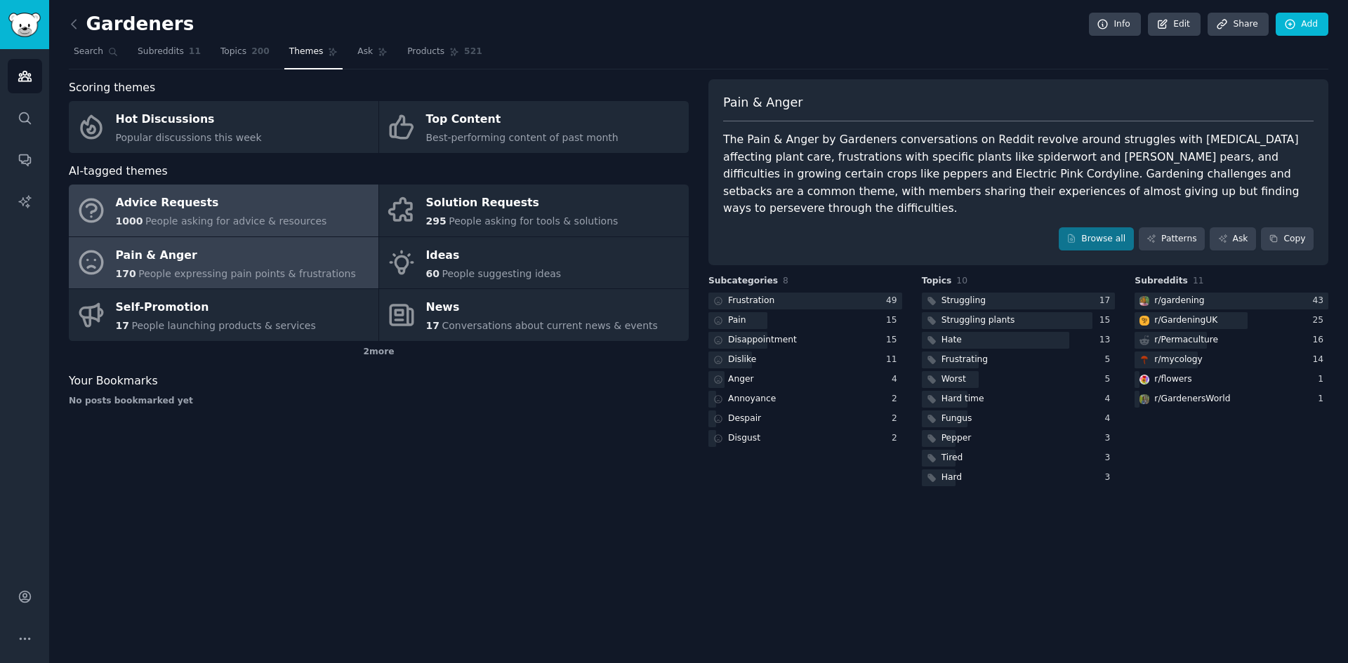
click at [324, 202] on link "Advice Requests 1000 People asking for advice & resources" at bounding box center [224, 211] width 310 height 52
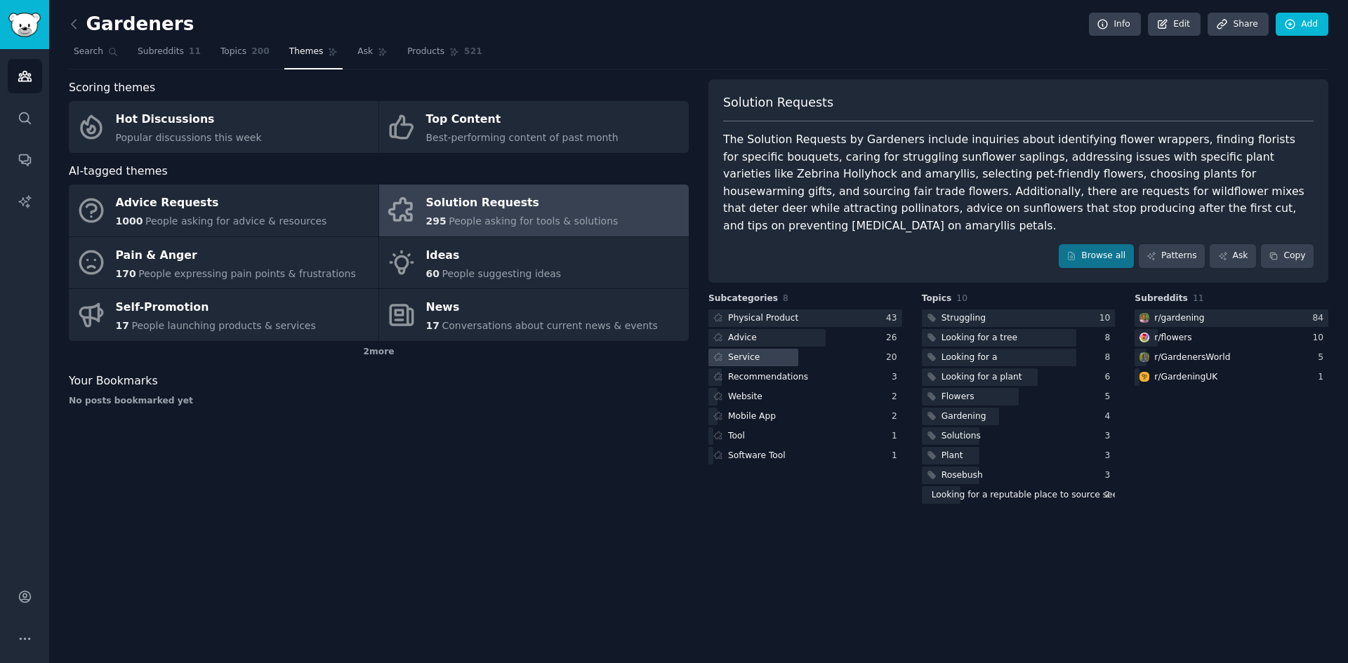
click at [783, 349] on div at bounding box center [753, 358] width 90 height 18
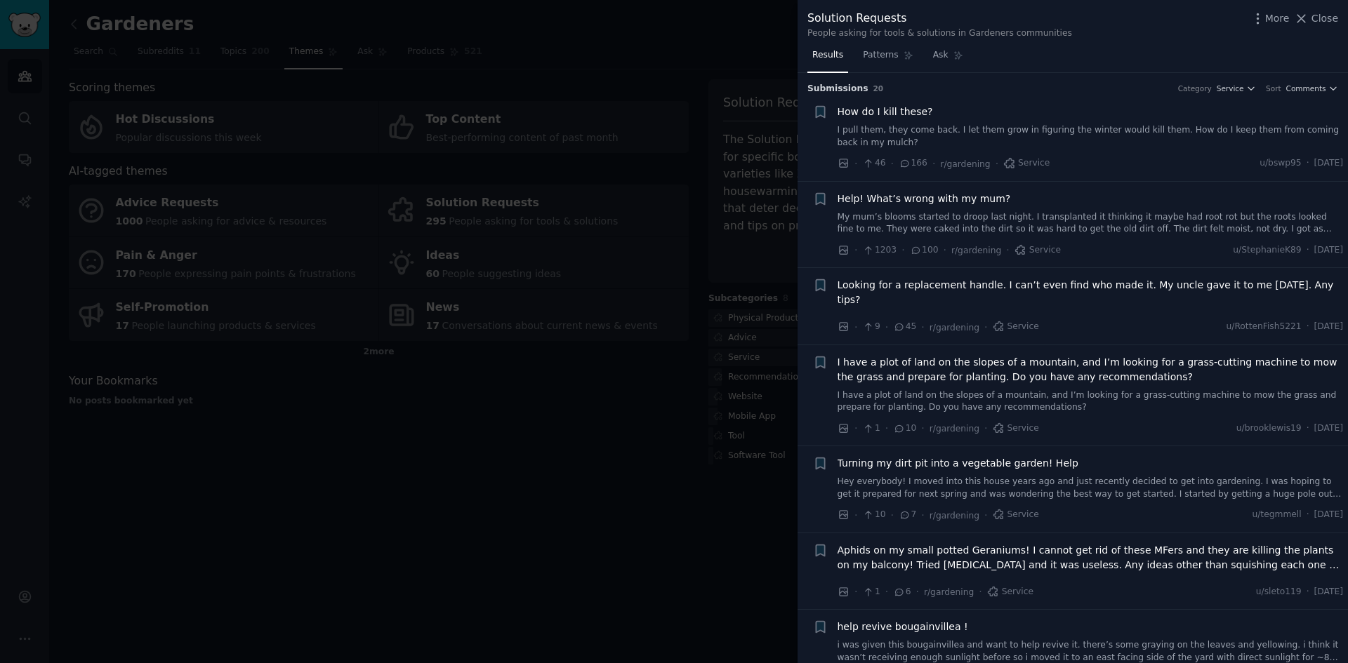
click at [732, 331] on div at bounding box center [674, 331] width 1348 height 663
